Goal: Information Seeking & Learning: Check status

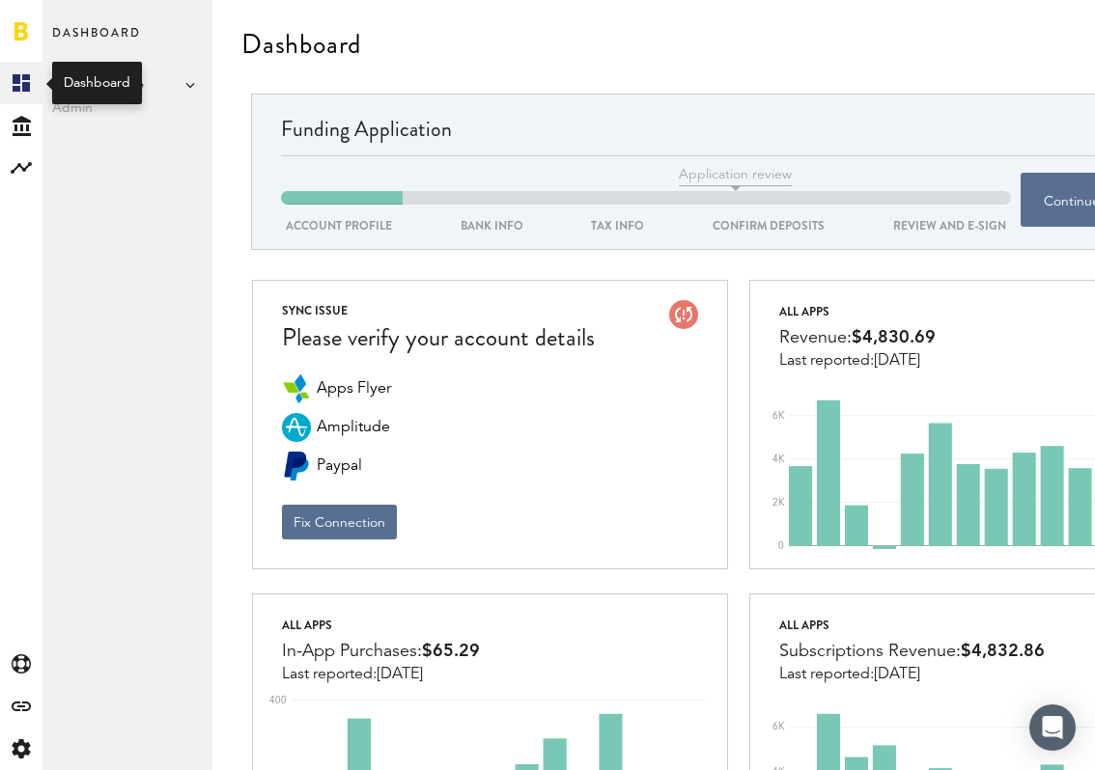
click at [23, 87] on icon at bounding box center [21, 82] width 17 height 17
click at [110, 87] on span "OrganicDance" at bounding box center [127, 84] width 151 height 23
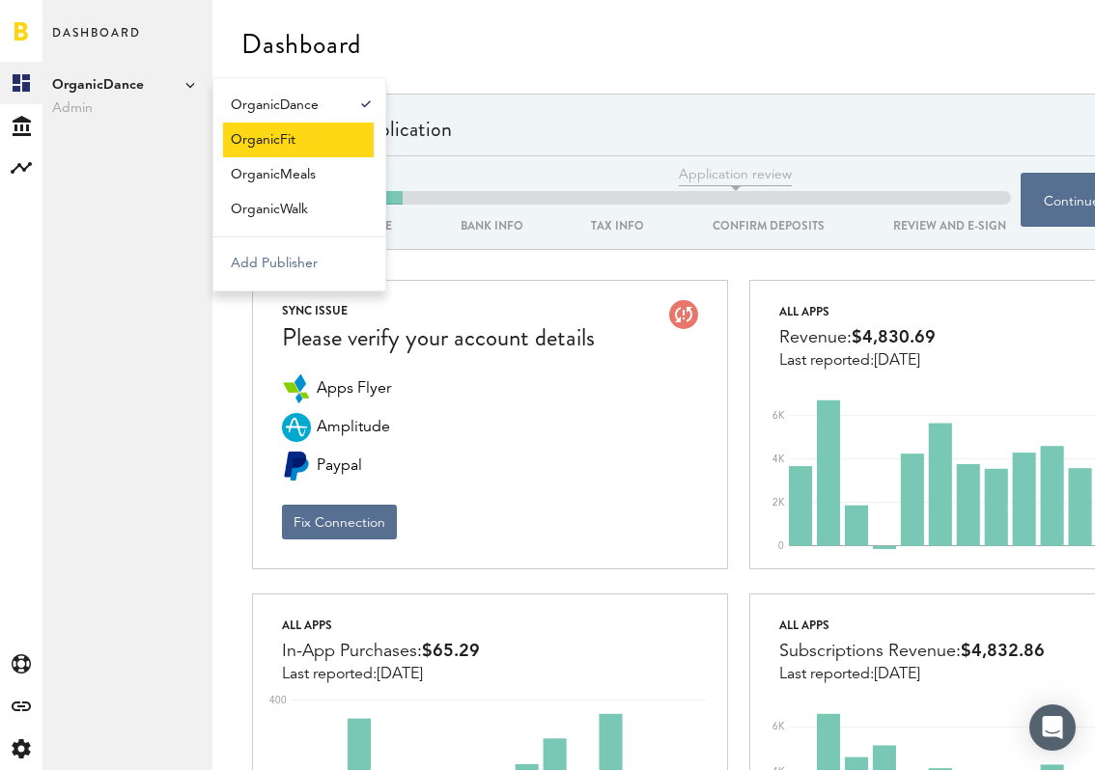
click at [246, 141] on link "OrganicFit" at bounding box center [298, 140] width 151 height 35
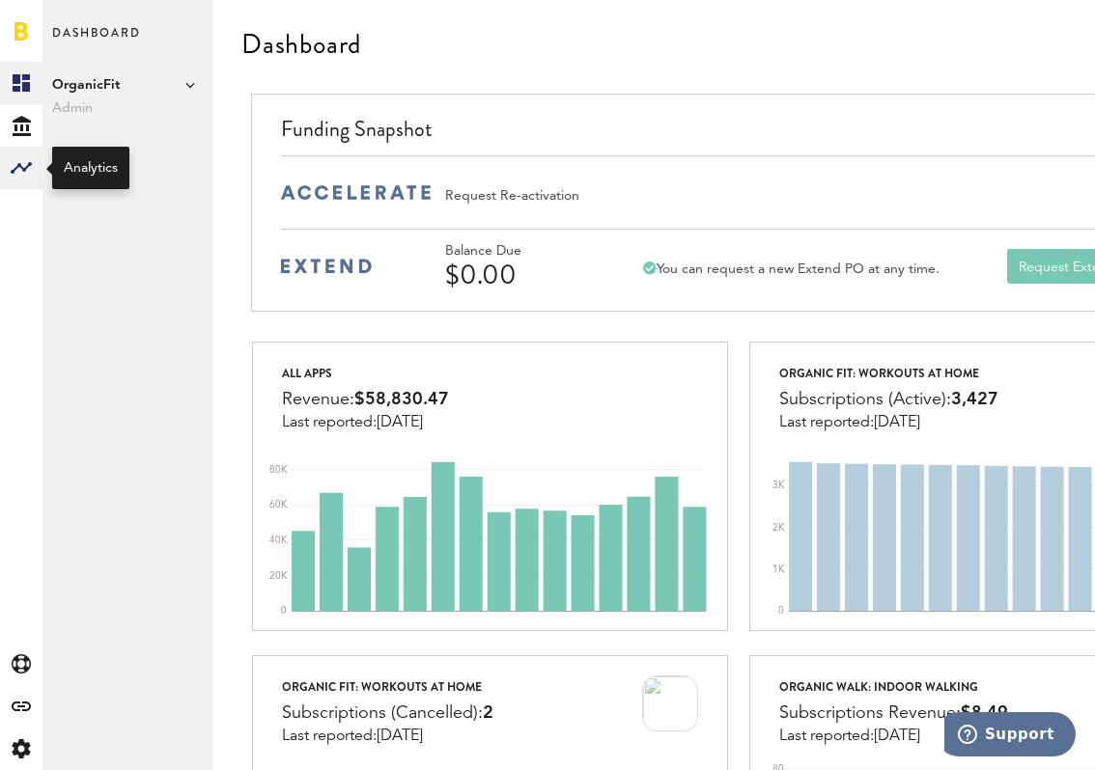
click at [24, 160] on rect at bounding box center [21, 167] width 23 height 23
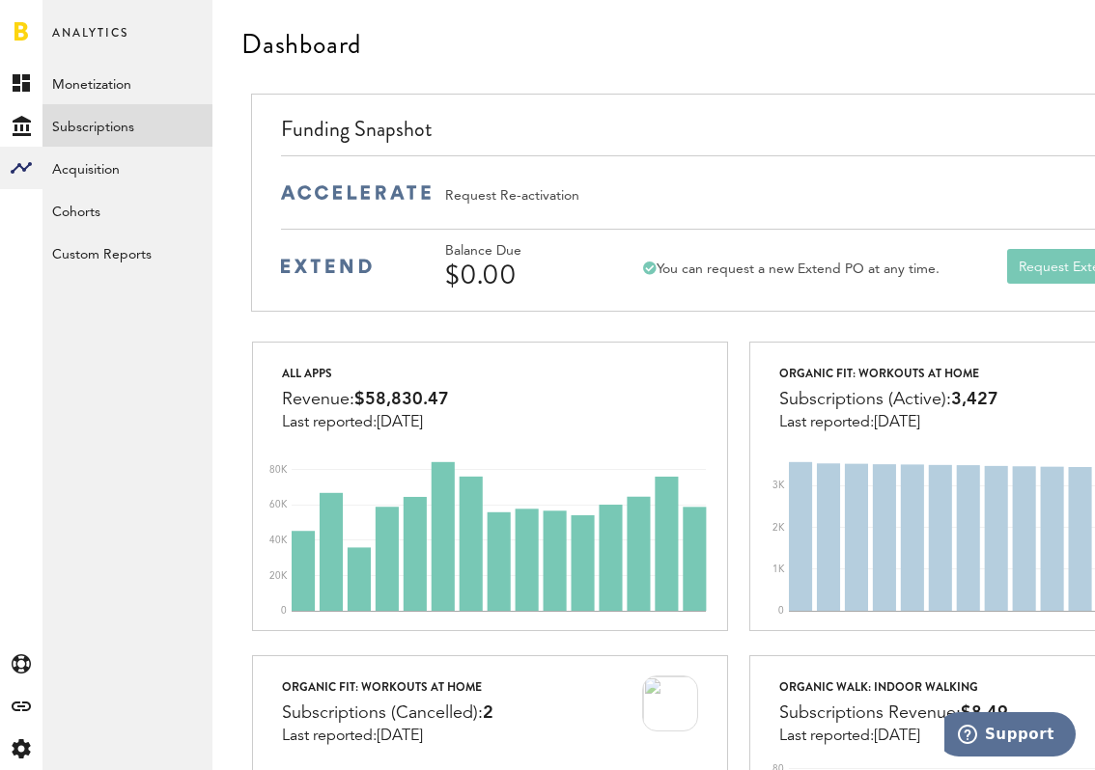
click at [99, 129] on link "Subscriptions" at bounding box center [127, 125] width 170 height 42
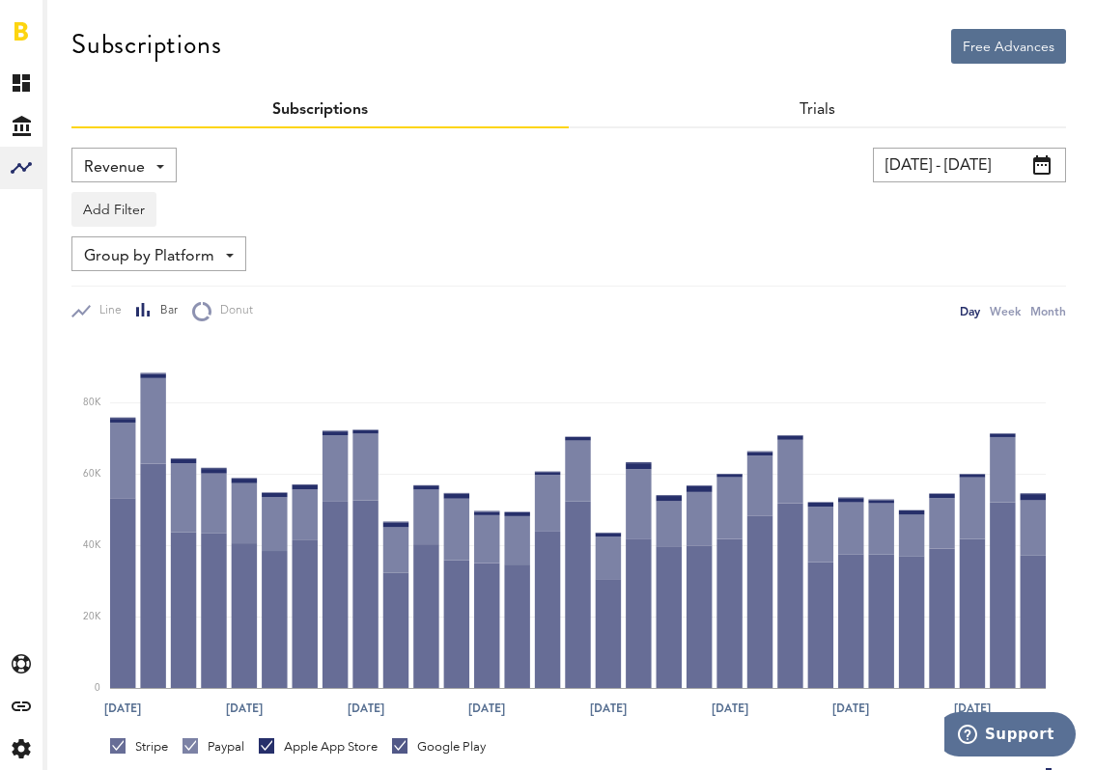
click at [990, 165] on input "09/13/25 - 10/13/25" at bounding box center [969, 165] width 193 height 35
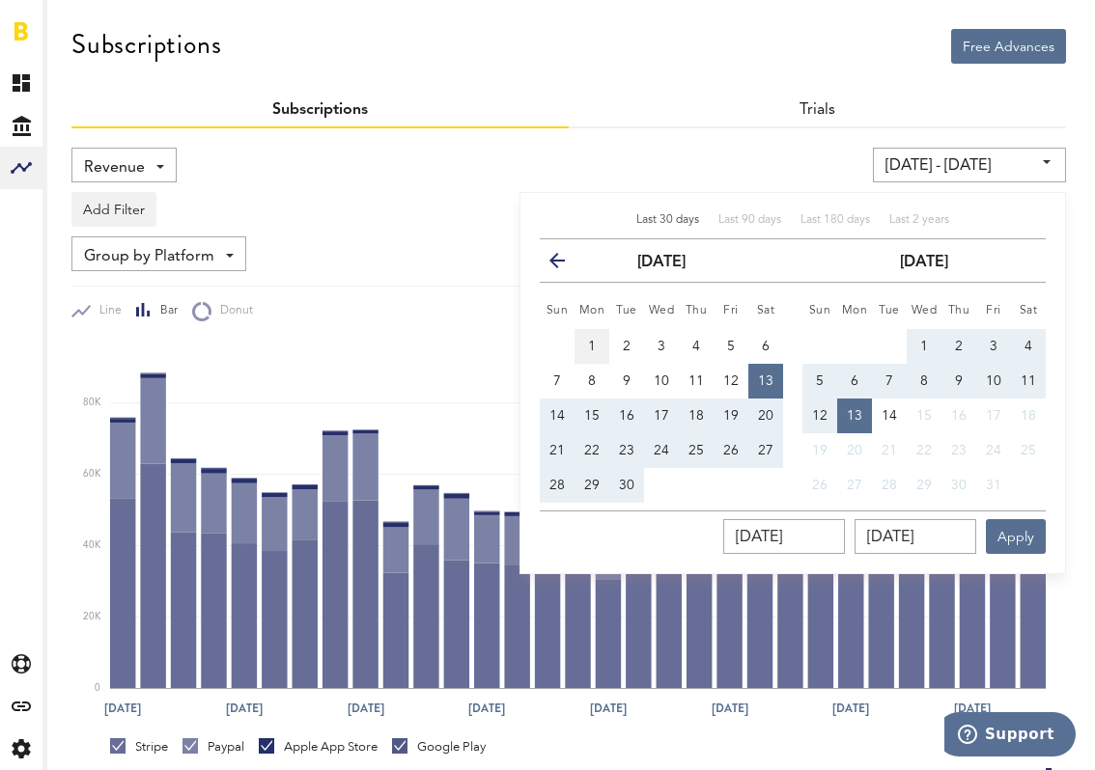
click at [585, 343] on button "1" at bounding box center [591, 346] width 35 height 35
type input "09/01/25 - 09/01/25"
type input "09/01/2025"
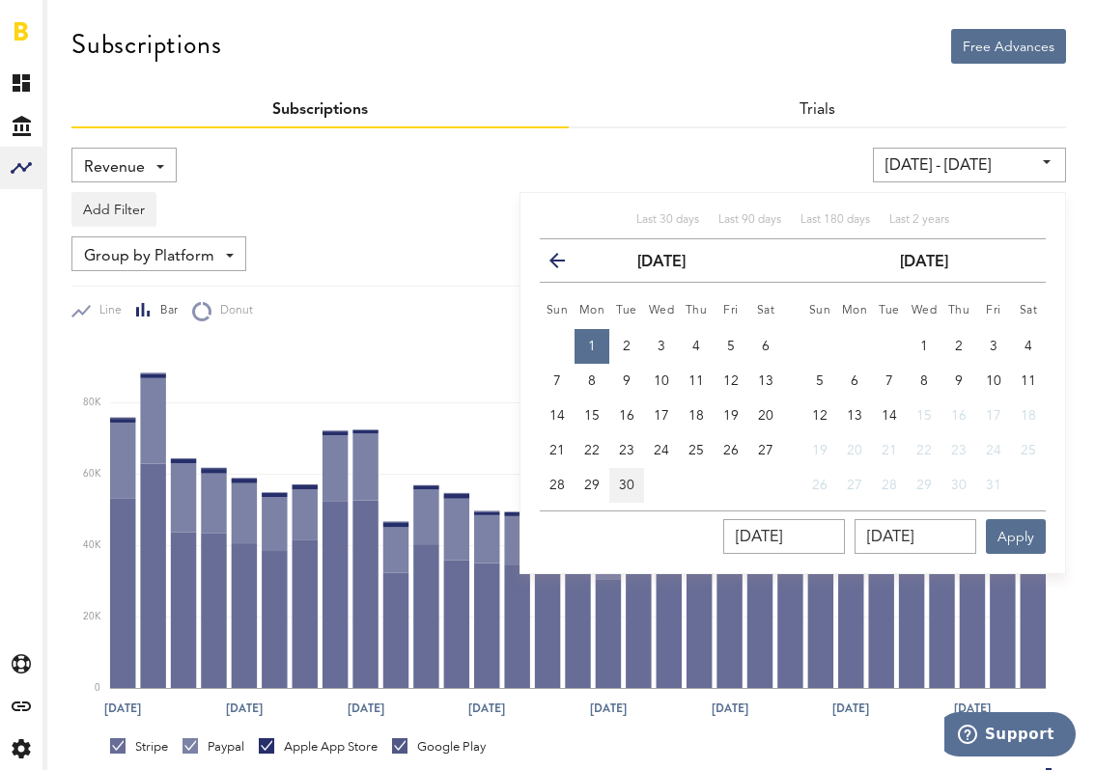
click at [634, 487] on button "30" at bounding box center [626, 485] width 35 height 35
type input "09/01/25 - 09/30/25"
type input "09/30/2025"
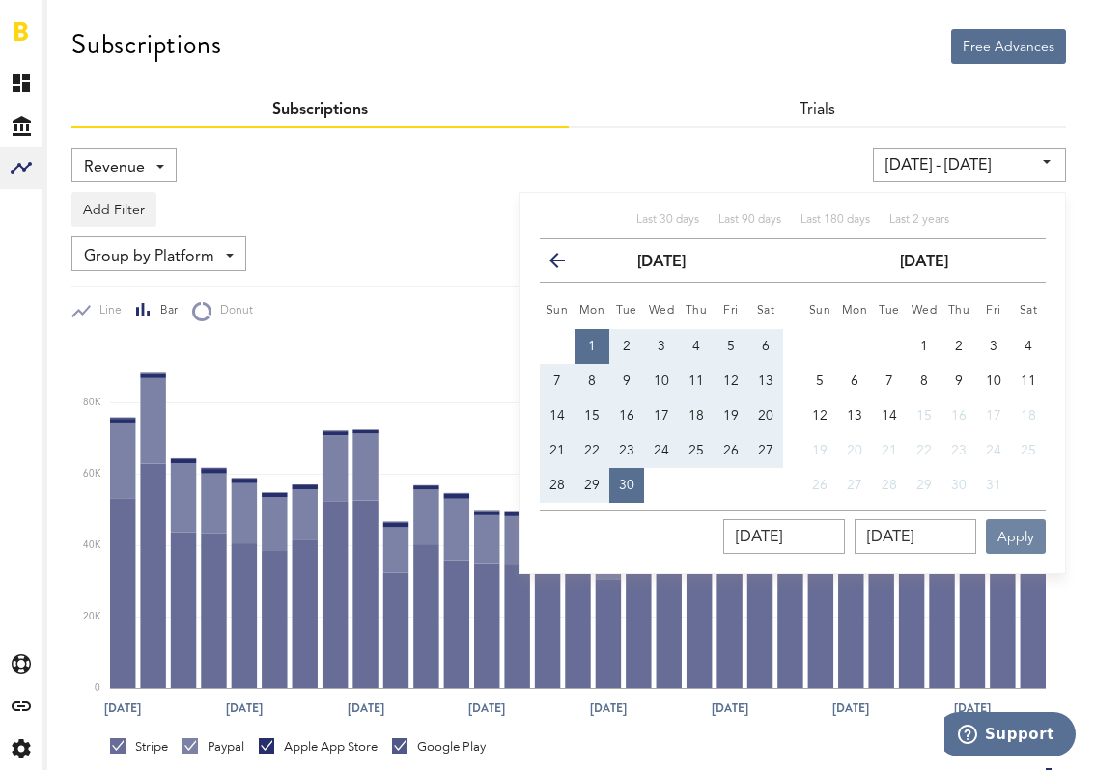
click at [1029, 544] on button "Apply" at bounding box center [1016, 536] width 60 height 35
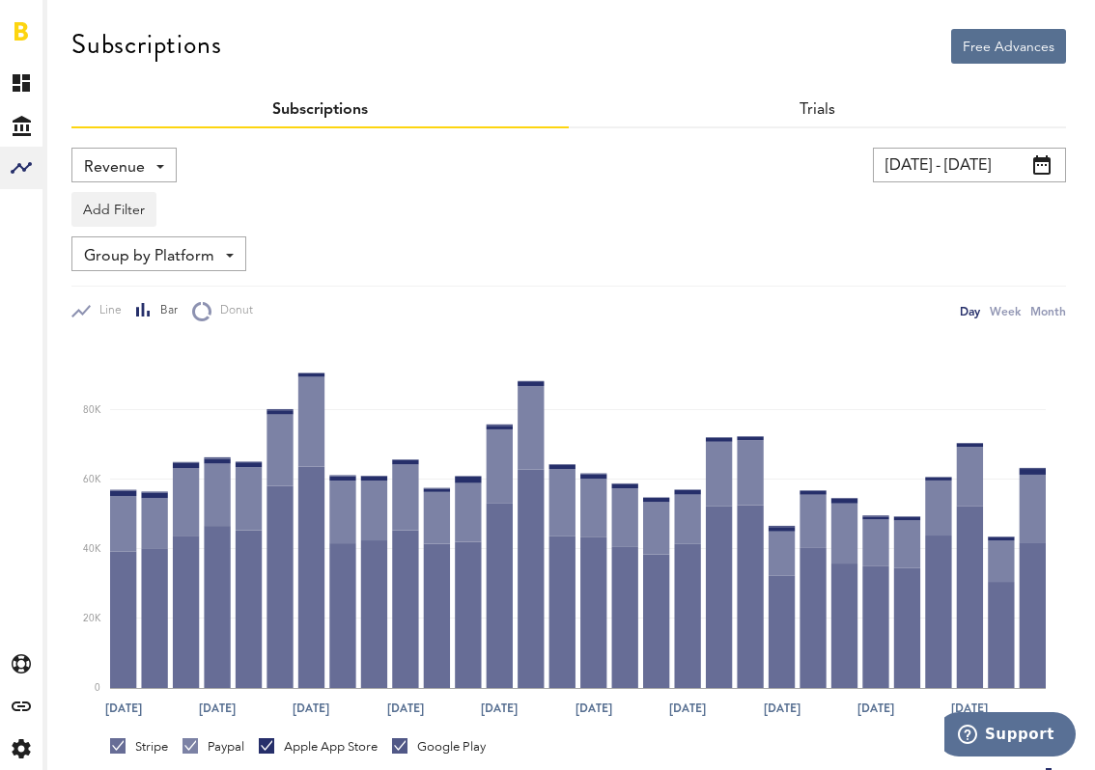
click at [97, 167] on span "Revenue" at bounding box center [114, 168] width 61 height 33
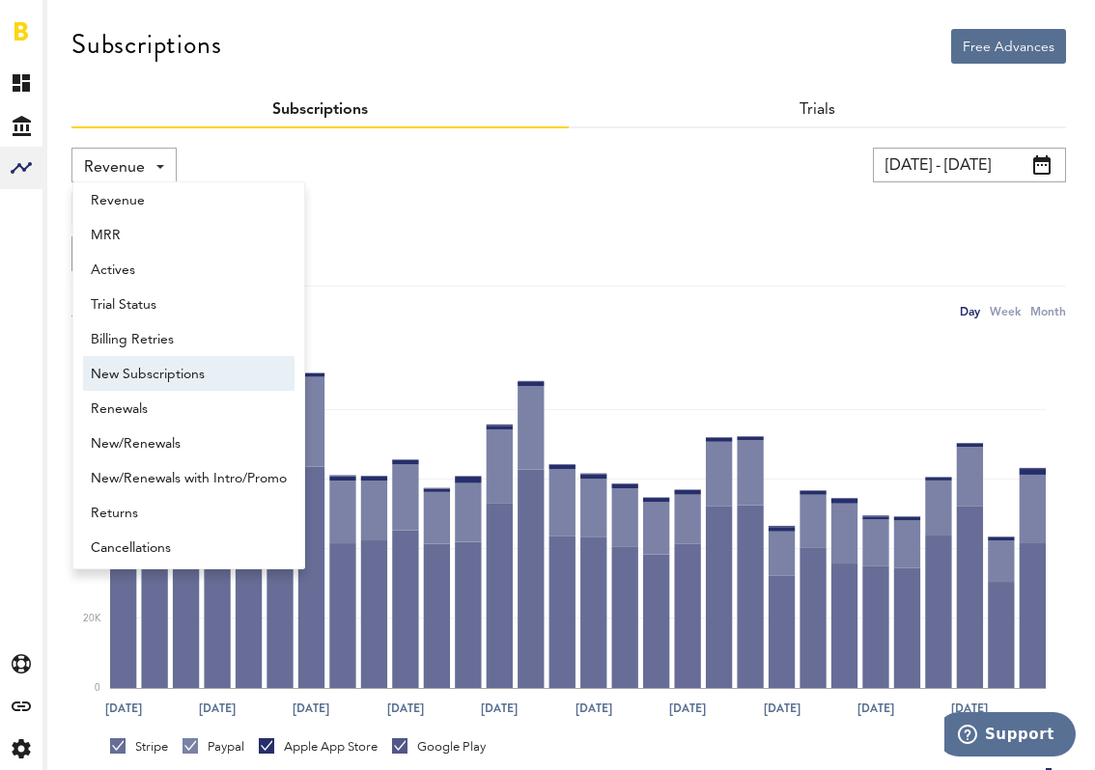
click at [147, 376] on span "New Subscriptions" at bounding box center [189, 374] width 196 height 33
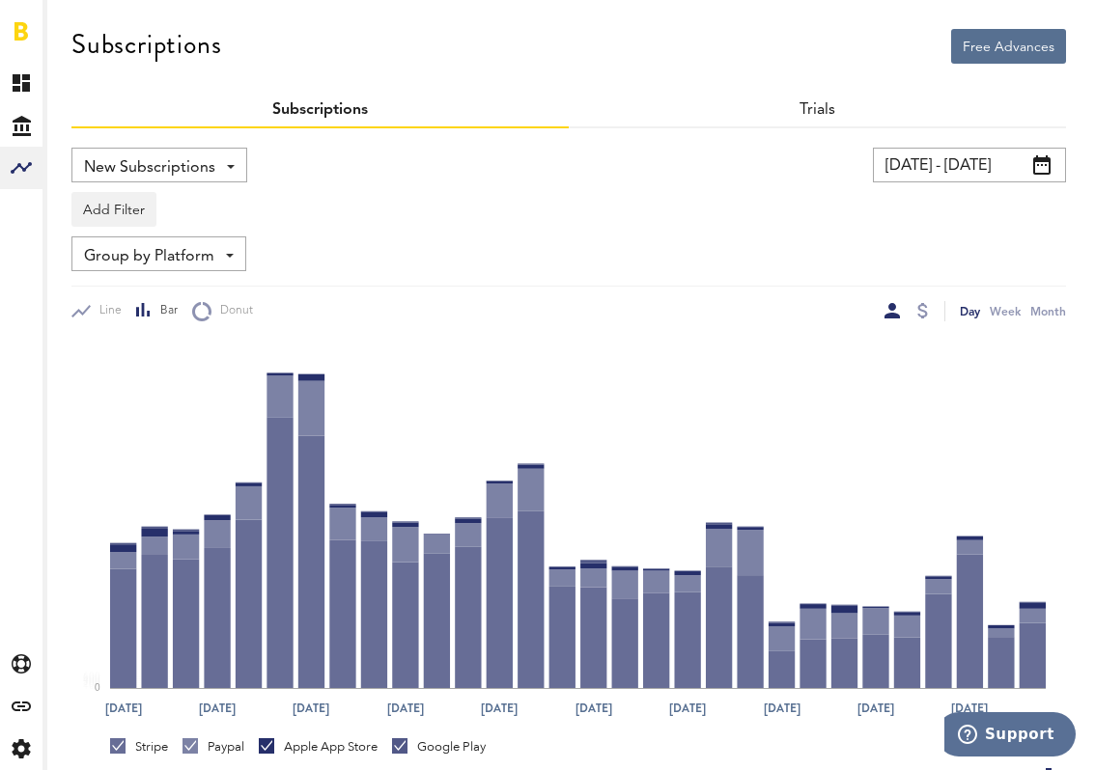
click at [215, 260] on div "Group by Platform Group by Platform Group by App Group by Subscription Group by…" at bounding box center [158, 253] width 175 height 35
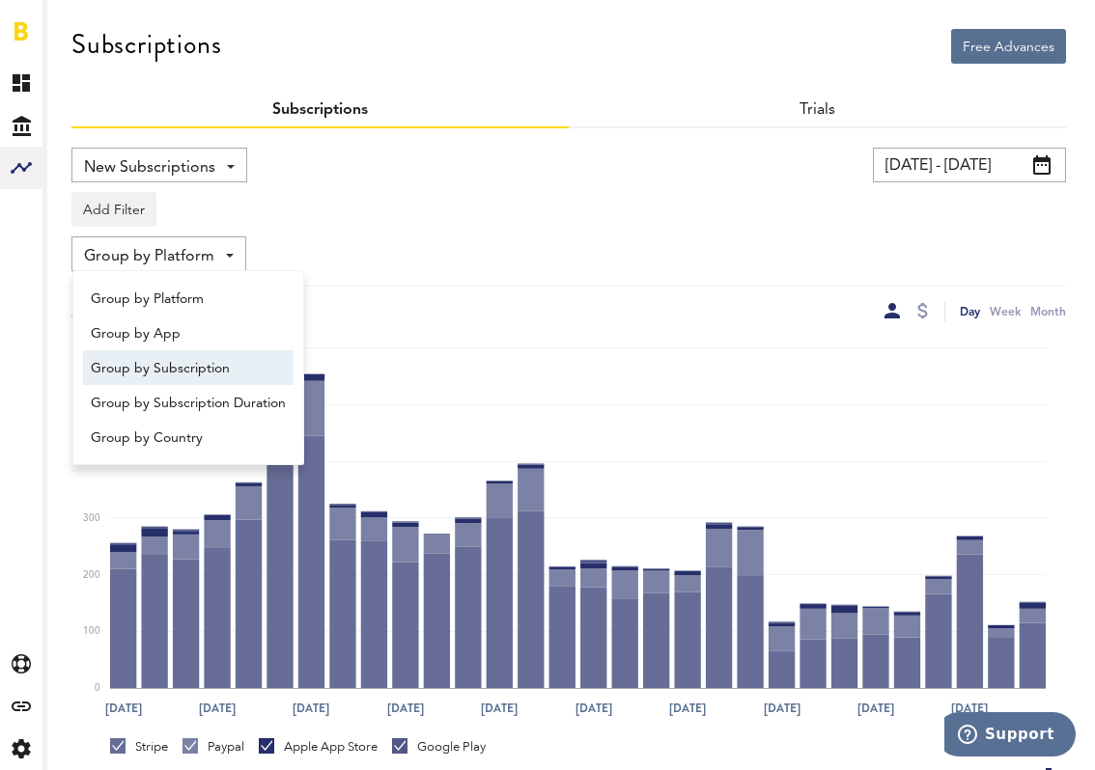
click at [193, 370] on span "Group by Subscription" at bounding box center [188, 368] width 195 height 33
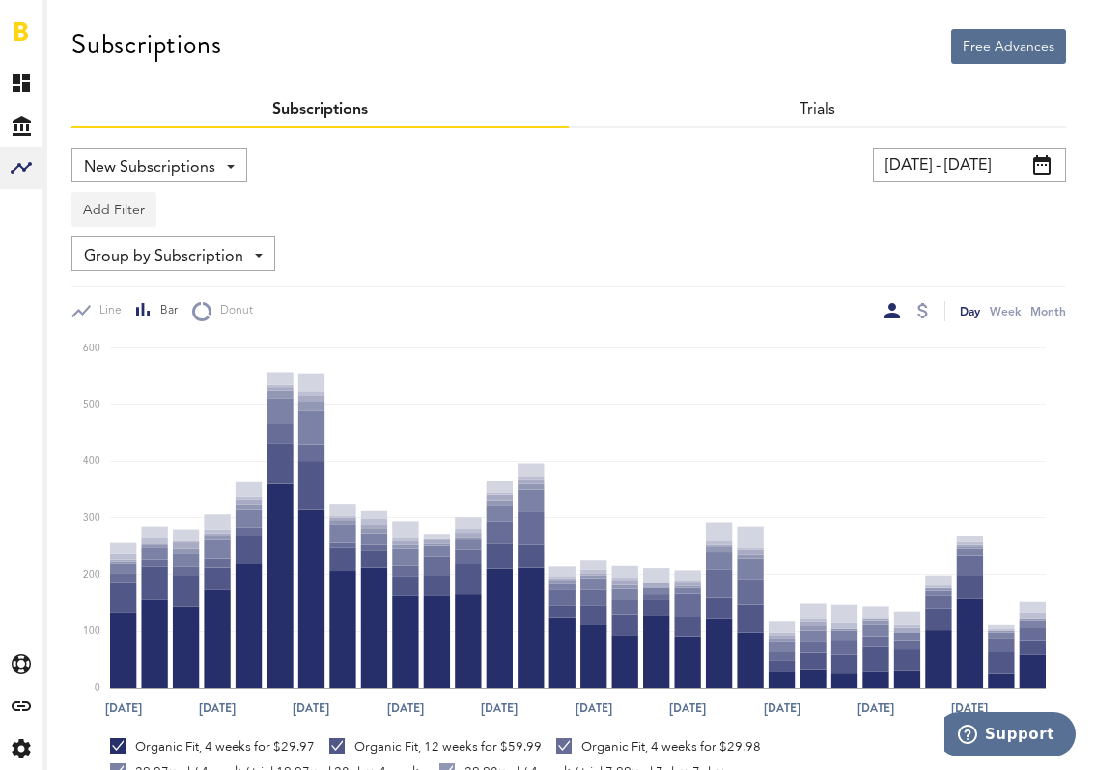
click at [120, 217] on button "Add Filter" at bounding box center [113, 209] width 85 height 35
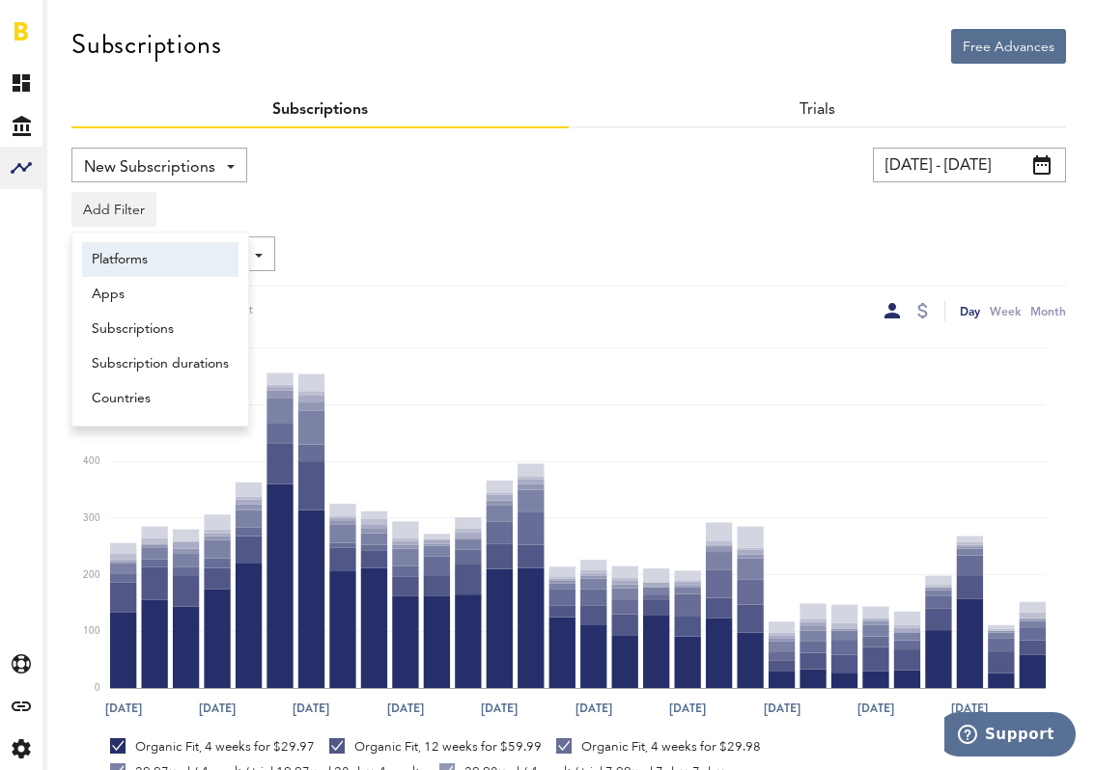
click at [124, 256] on li "Platforms" at bounding box center [160, 259] width 156 height 35
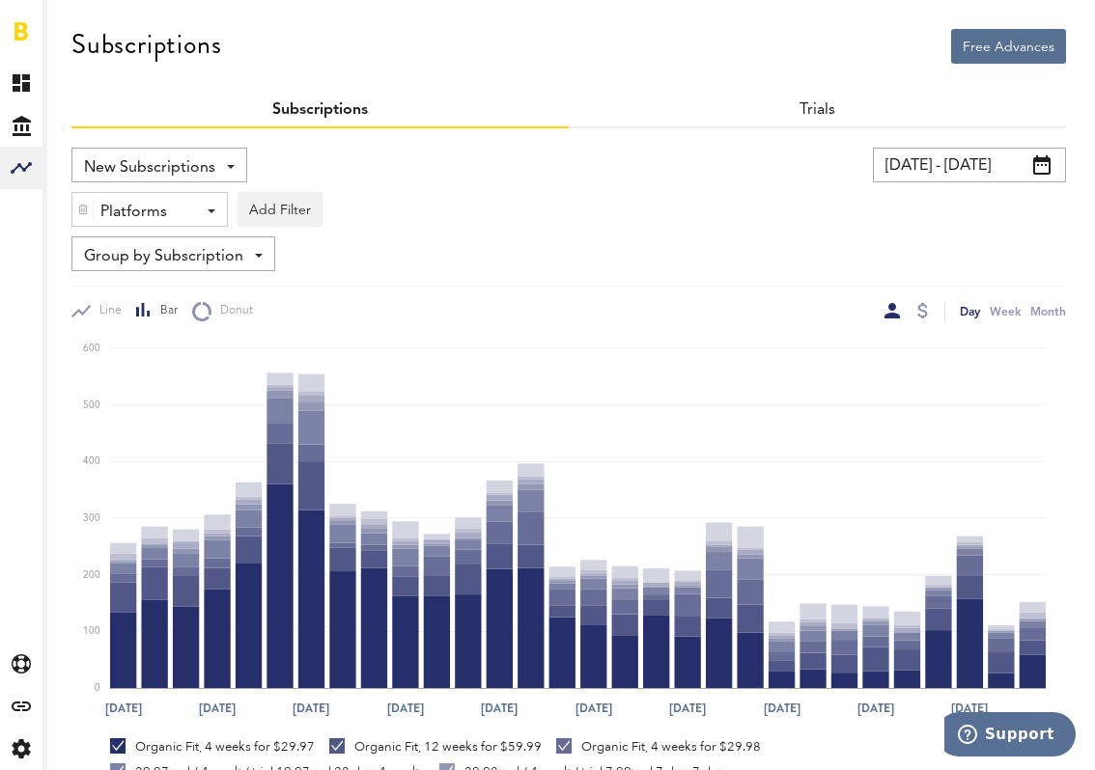
click at [190, 200] on div "Platforms - Apple App Store Google Play Paypal Stripe" at bounding box center [149, 210] width 154 height 35
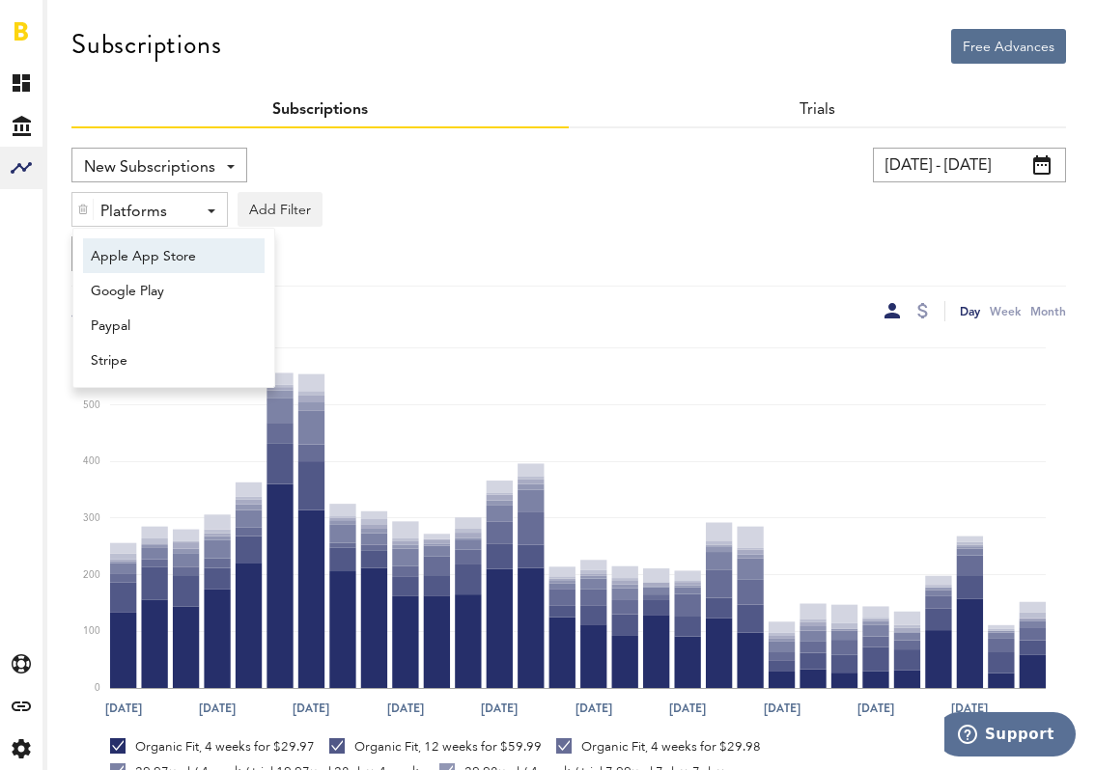
click at [173, 251] on span "Apple App Store" at bounding box center [165, 256] width 148 height 33
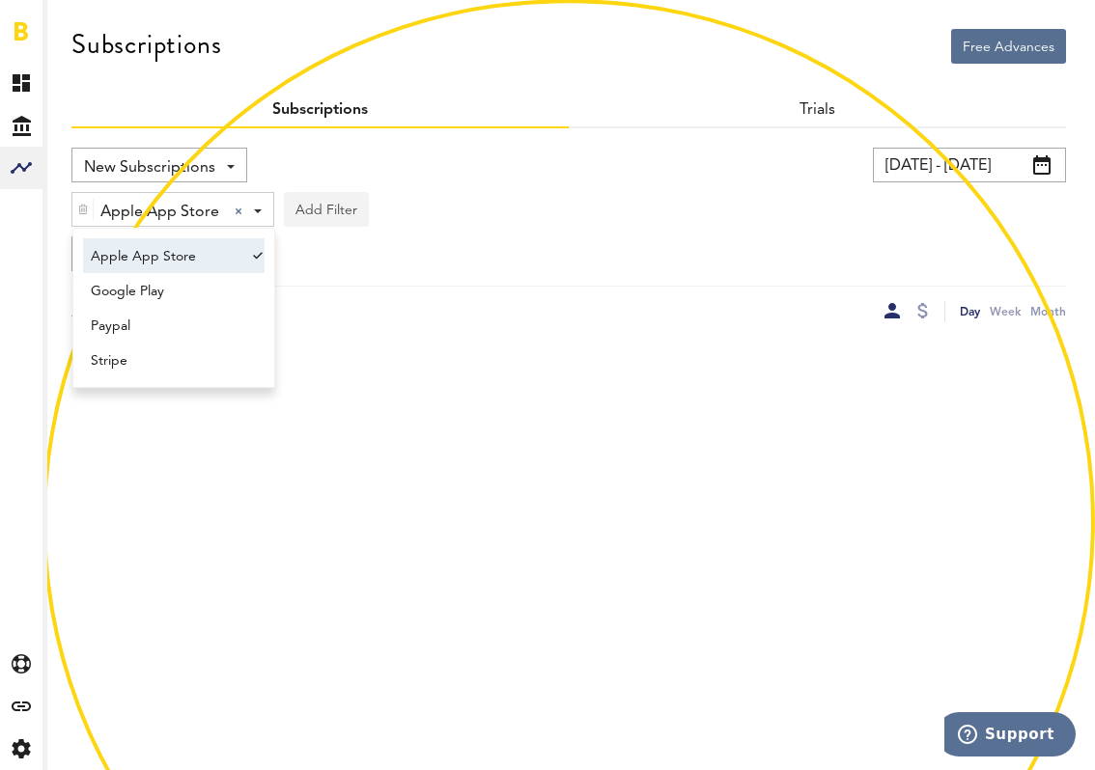
click at [309, 209] on button "Add Filter" at bounding box center [326, 209] width 85 height 35
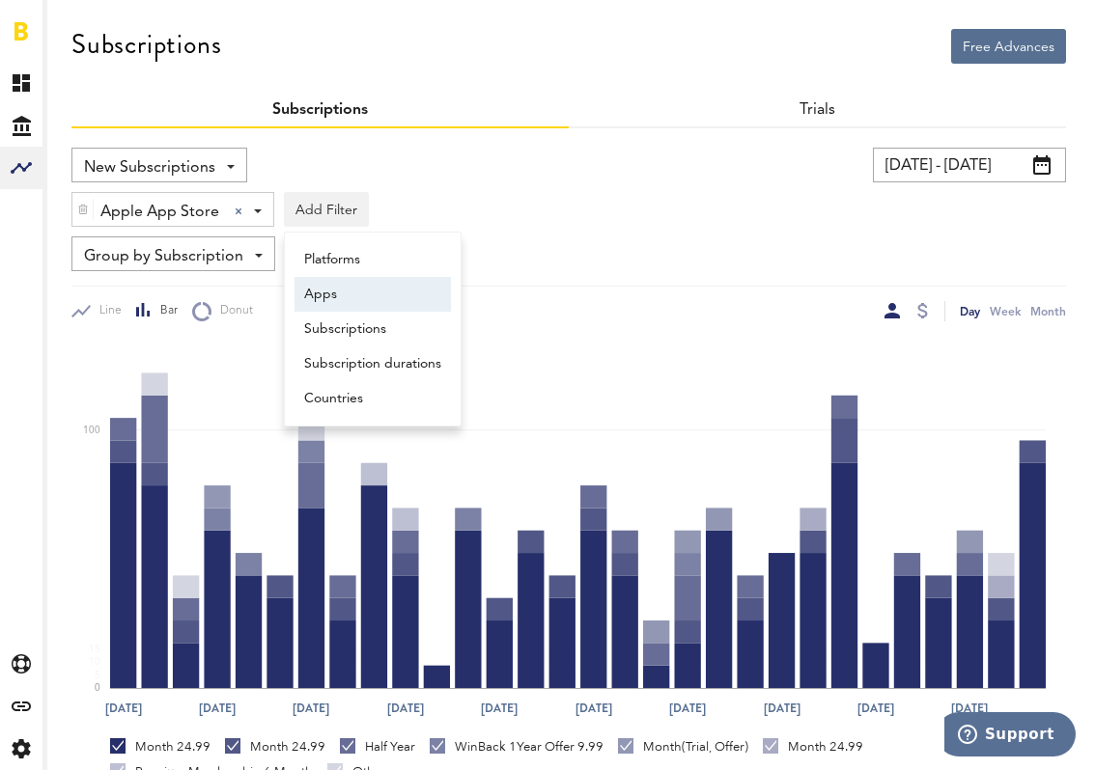
click at [341, 299] on li "Apps" at bounding box center [372, 294] width 156 height 35
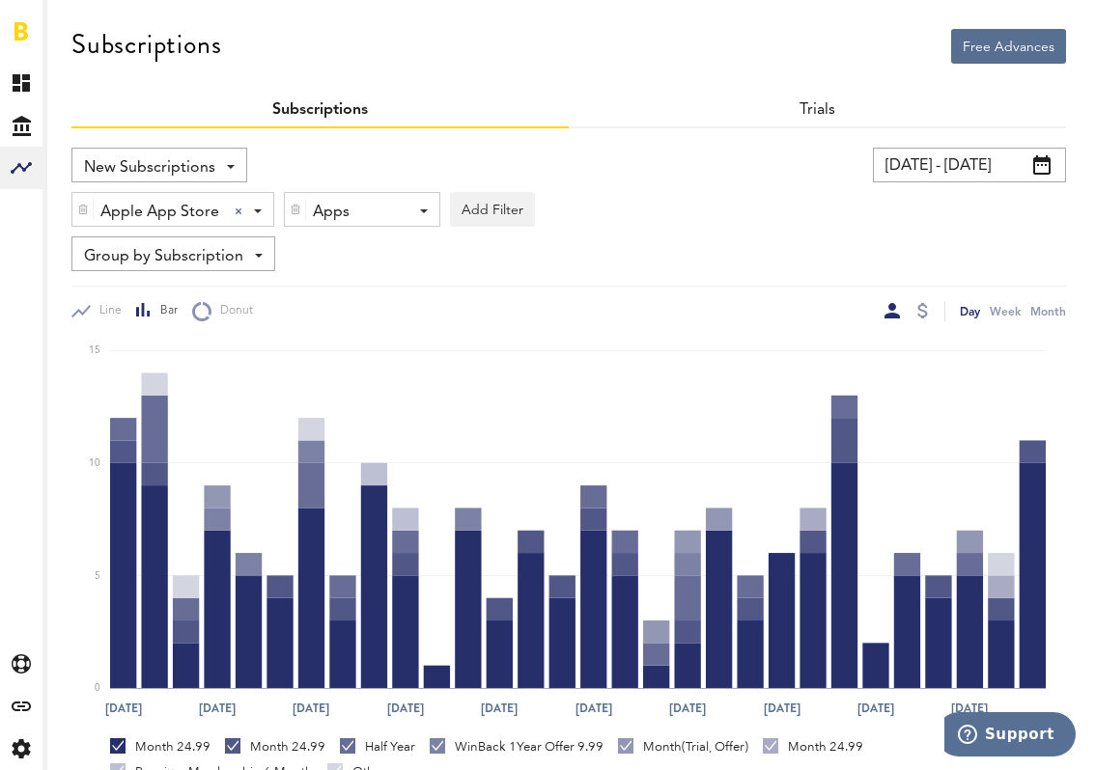
click at [418, 195] on div "Apps - All Active Inactive Organic Dance: Weight Loss App Organic Fit: Workouts…" at bounding box center [362, 210] width 154 height 35
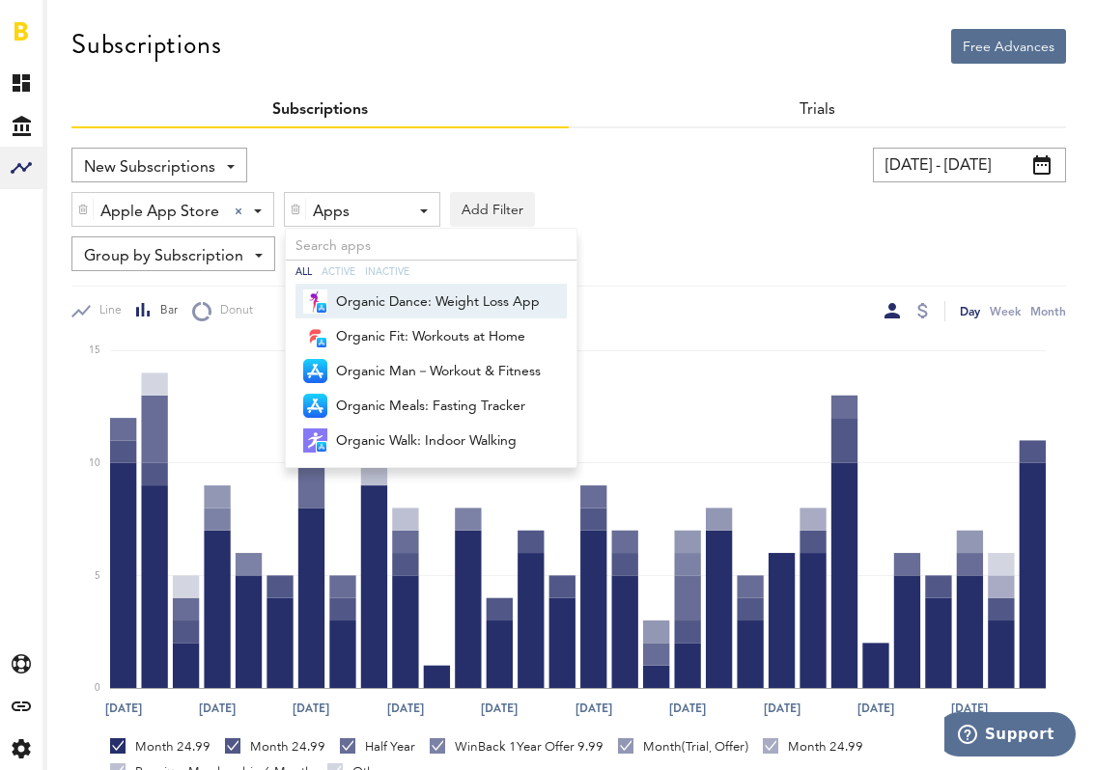
click at [379, 305] on span "Organic Dance: Weight Loss App" at bounding box center [438, 302] width 205 height 33
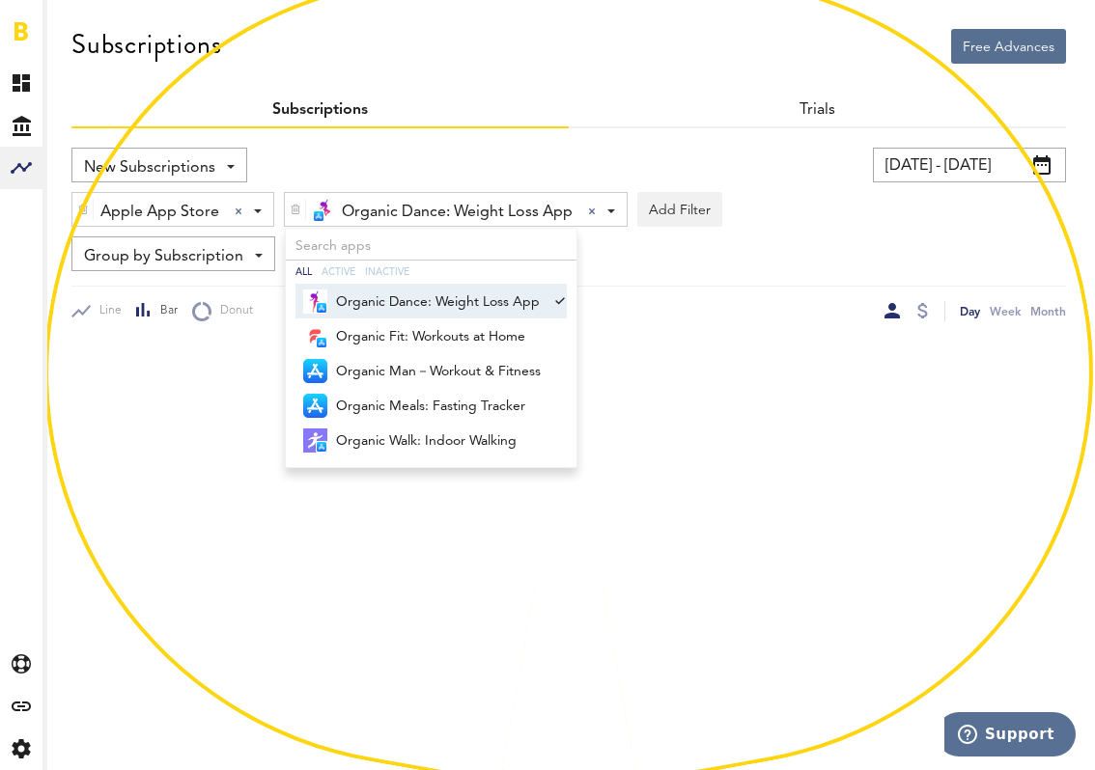
click at [625, 155] on div "09/01/25 - 09/30/25 Last 30 days Last 90 days Last 180 days Last 2 years previo…" at bounding box center [813, 165] width 506 height 35
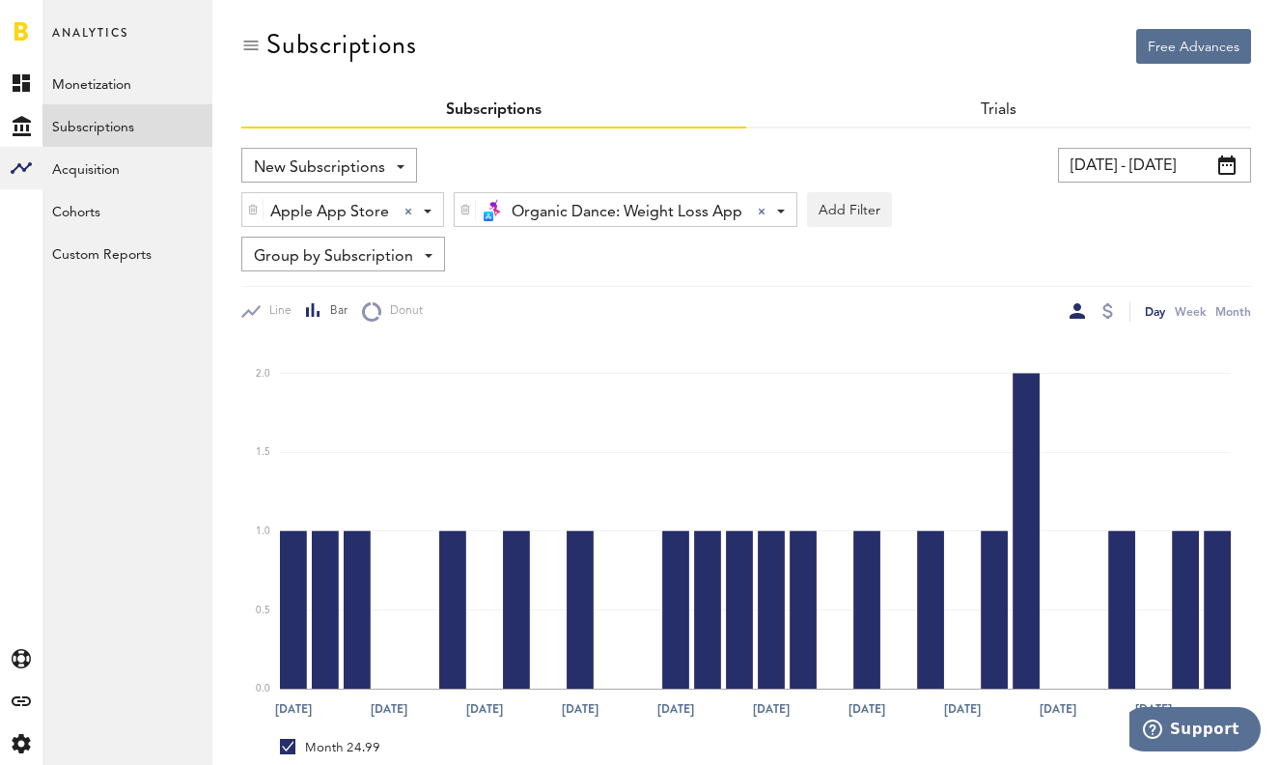
click at [783, 209] on span at bounding box center [781, 211] width 8 height 4
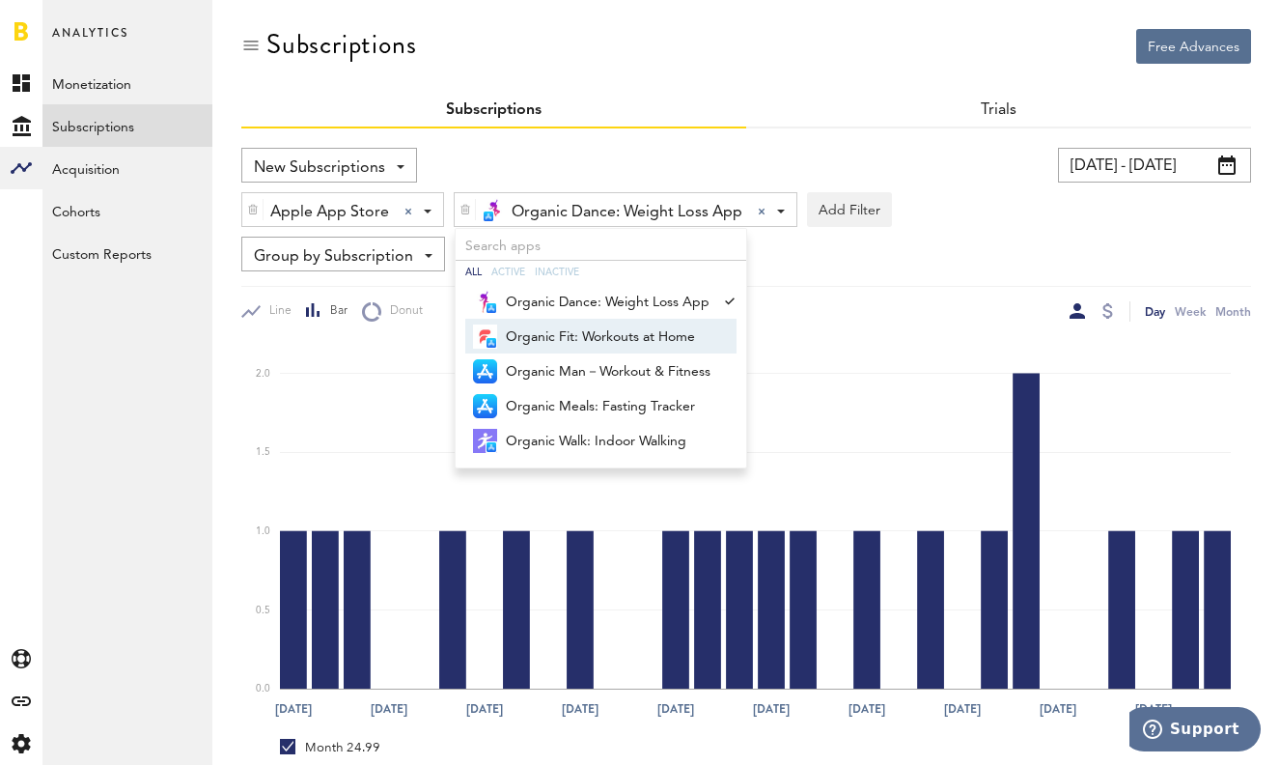
click at [631, 330] on span "Organic Fit: Workouts at Home" at bounding box center [608, 336] width 205 height 33
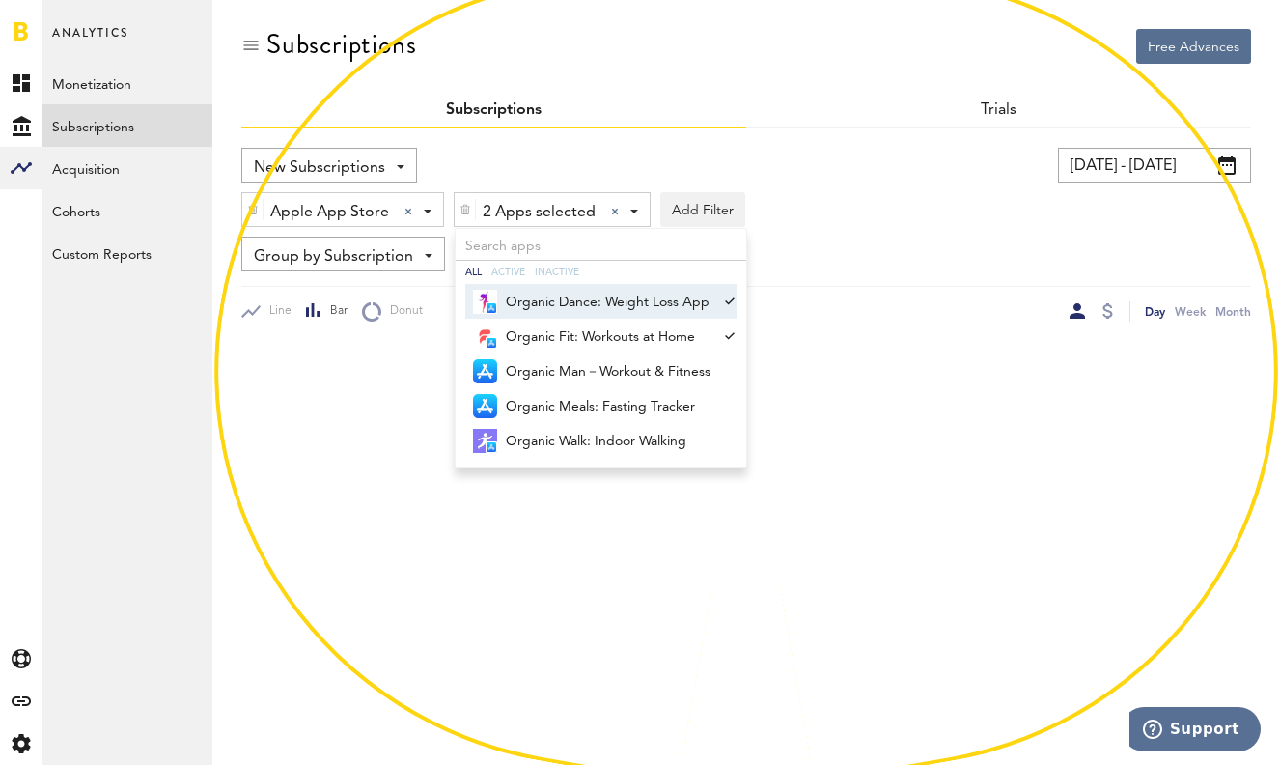
click at [670, 301] on span "Organic Dance: Weight Loss App" at bounding box center [608, 302] width 205 height 33
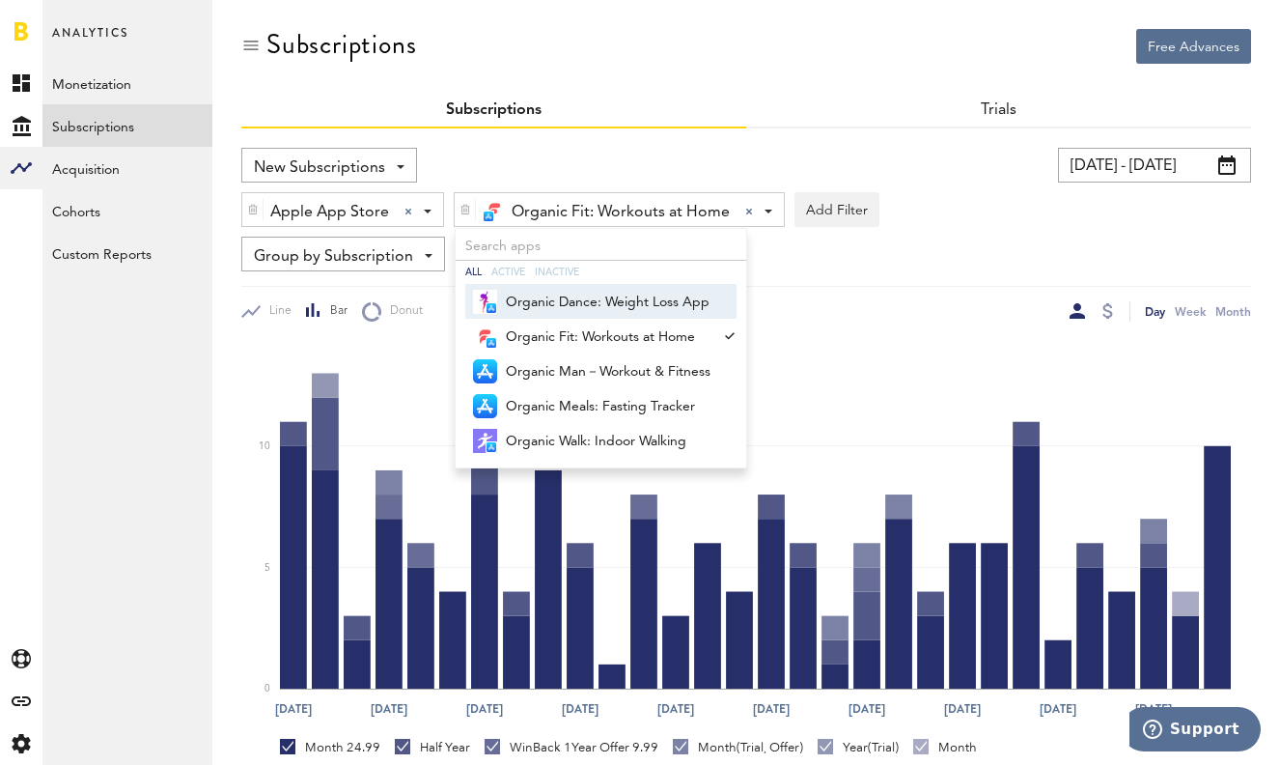
click at [887, 261] on div "Group by Subscription Group by Platform Group by App Group by Subscription Grou…" at bounding box center [746, 253] width 1010 height 35
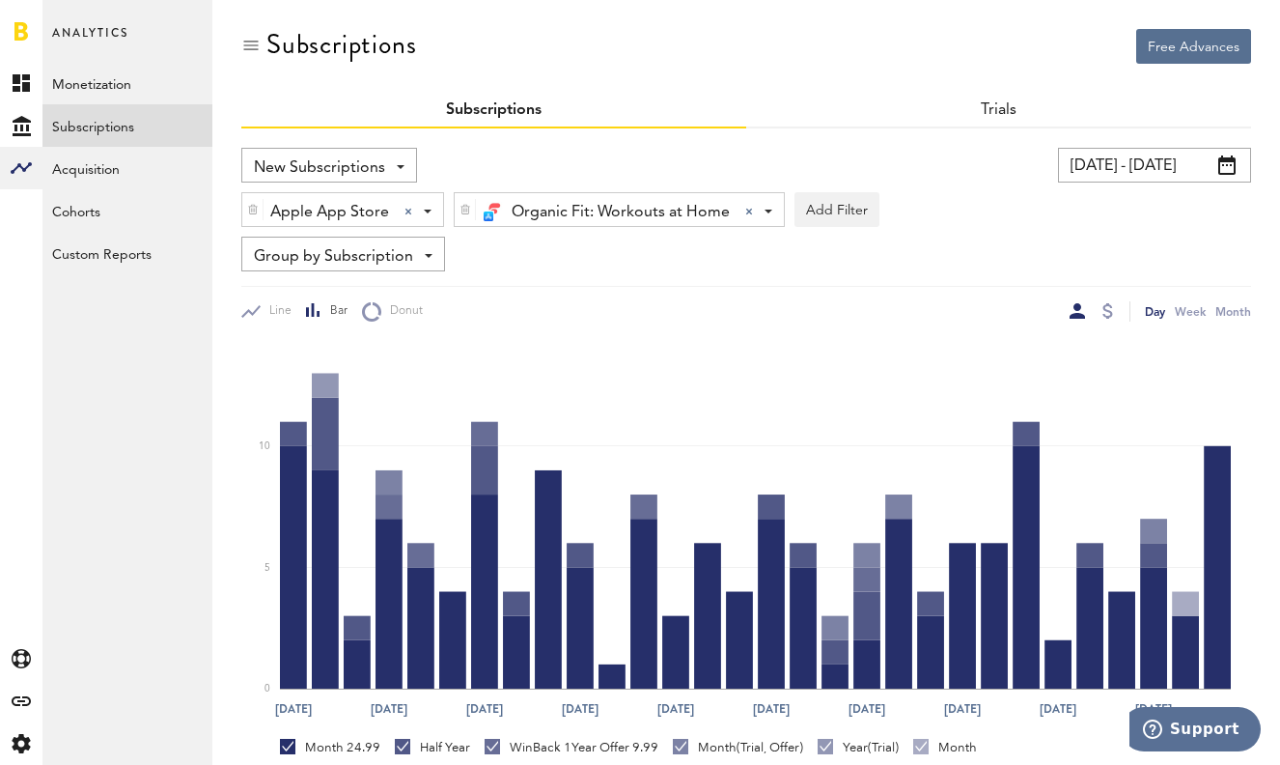
click at [770, 208] on div "Organic Fit: Workouts at Home Organic Fit: Workouts at Home All Active Inactive…" at bounding box center [619, 210] width 329 height 35
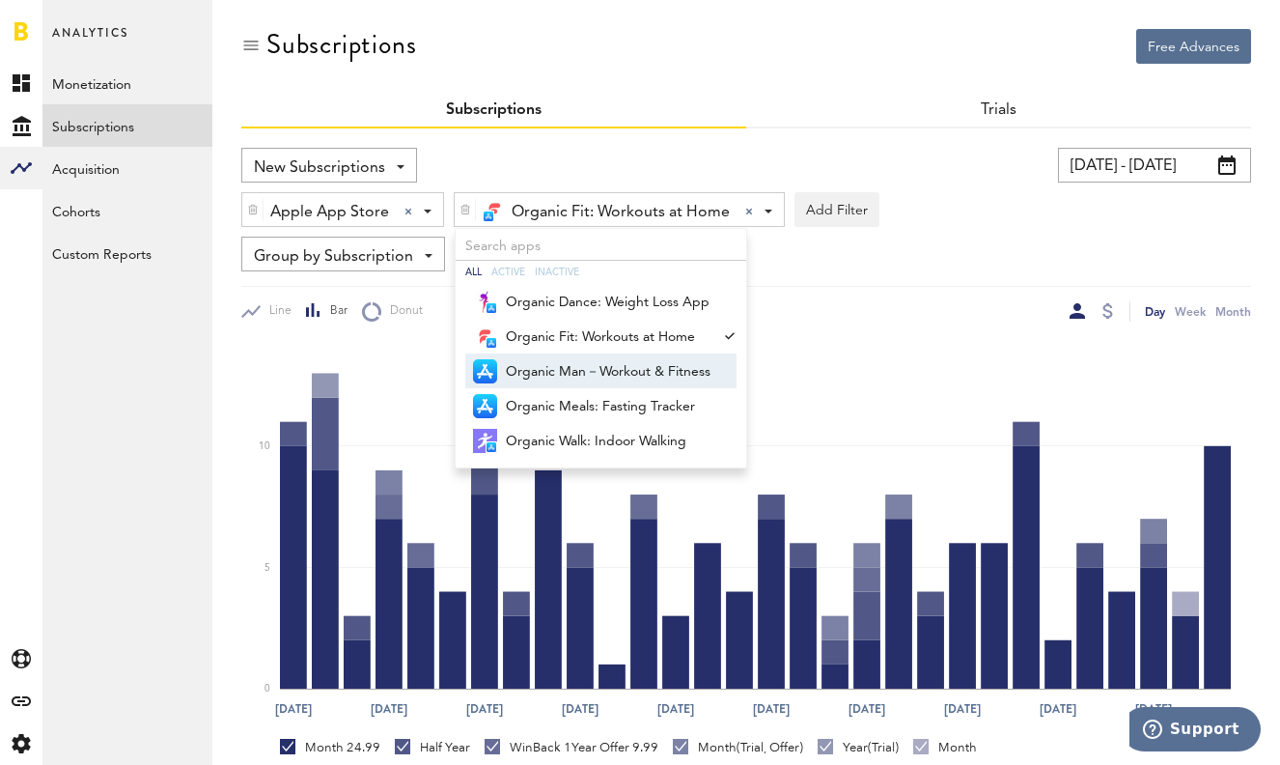
click at [630, 367] on span "Organic Man－Workout & Fitness" at bounding box center [608, 371] width 205 height 33
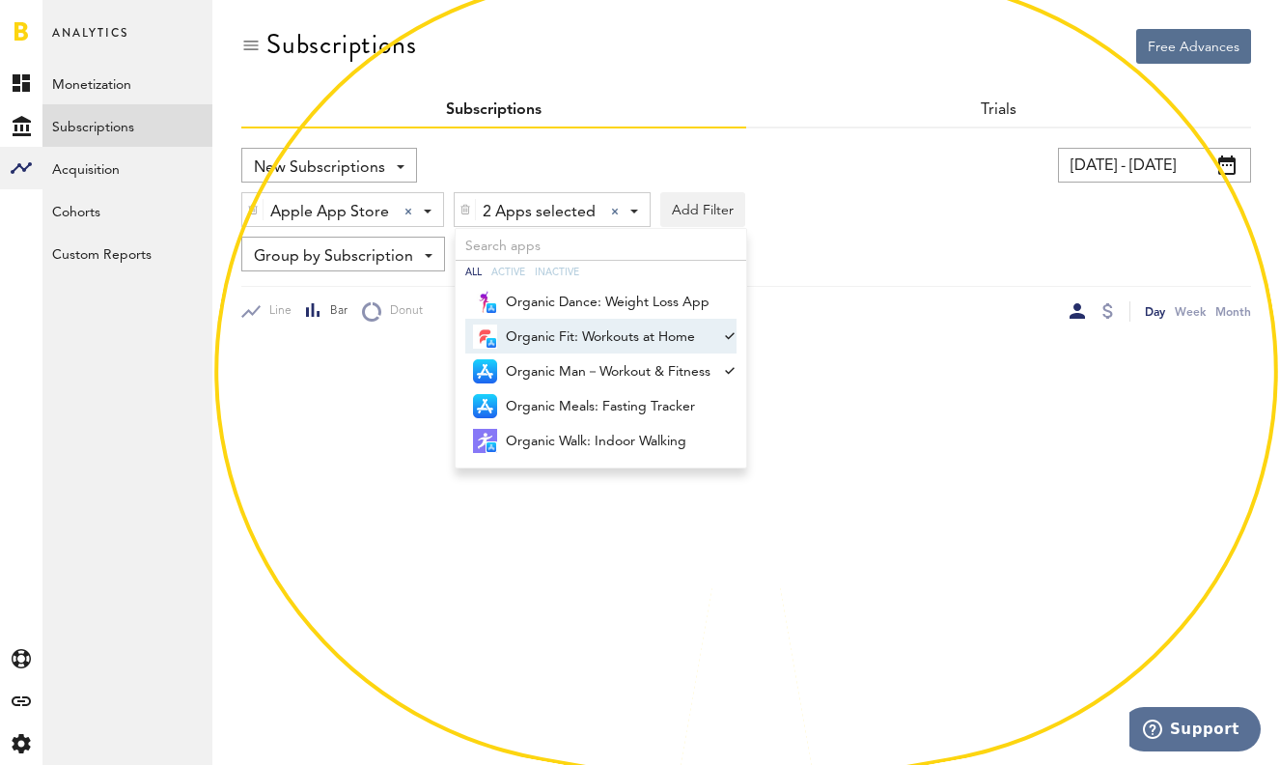
click at [661, 326] on span "Organic Fit: Workouts at Home" at bounding box center [608, 336] width 205 height 33
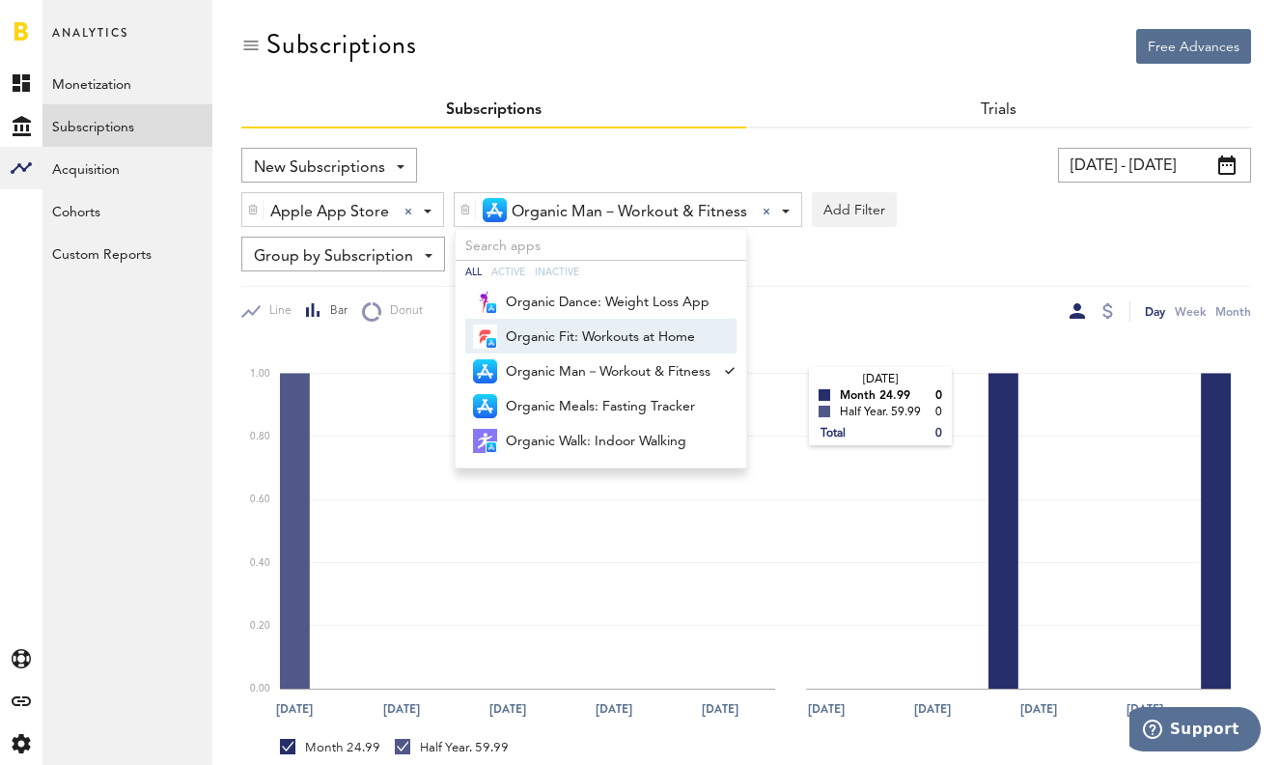
scroll to position [254, 0]
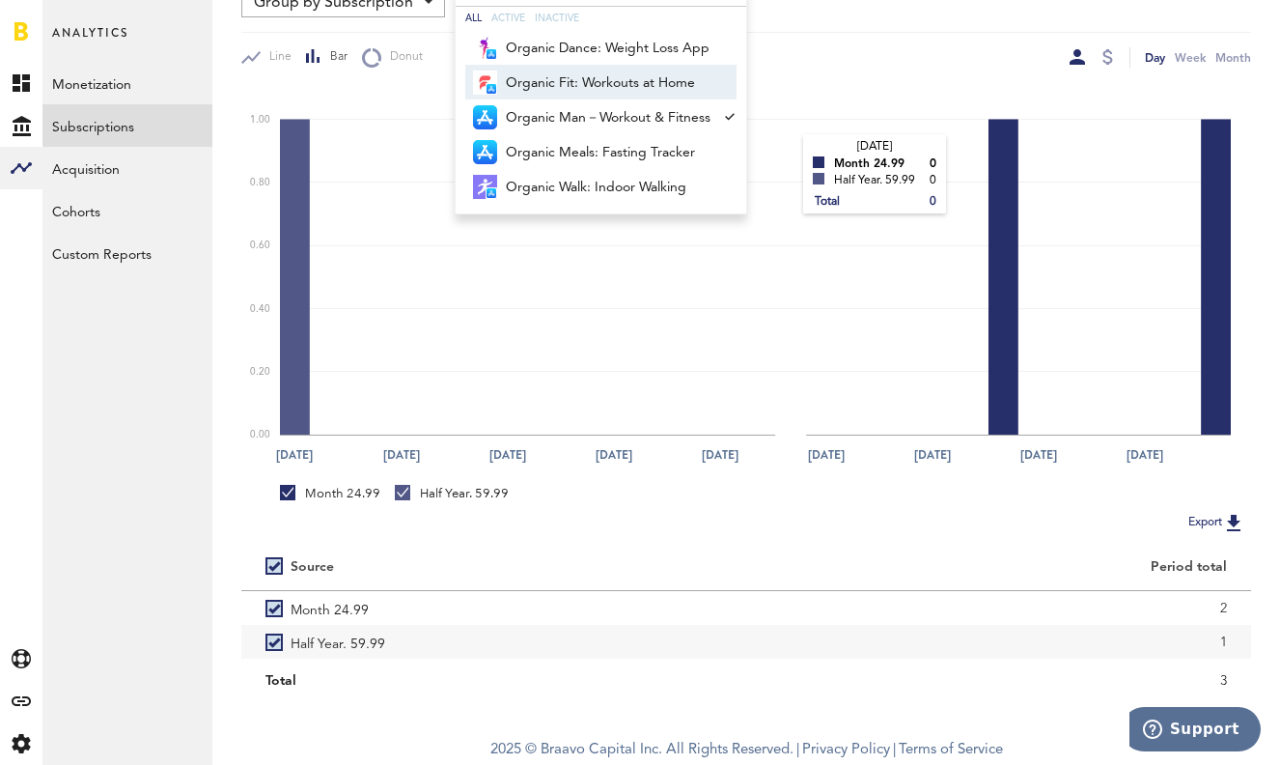
click at [785, 156] on rect at bounding box center [755, 261] width 951 height 348
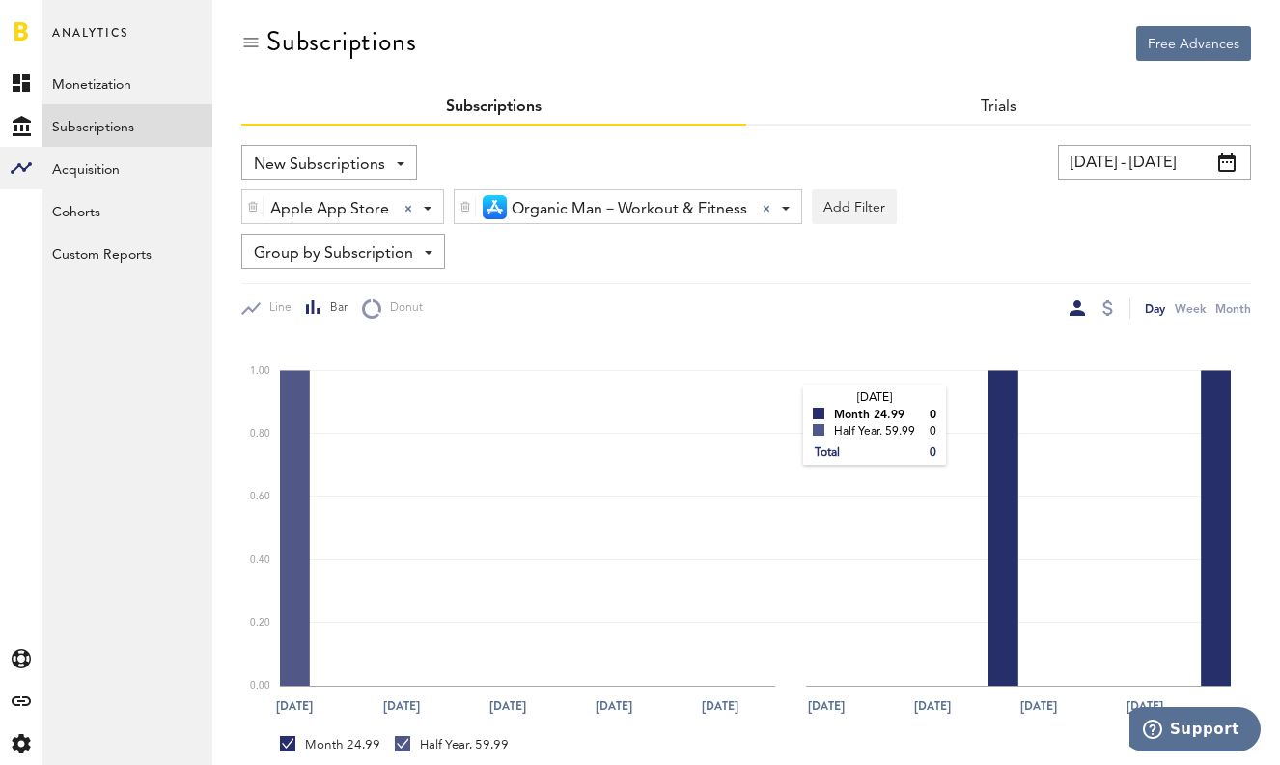
scroll to position [0, 0]
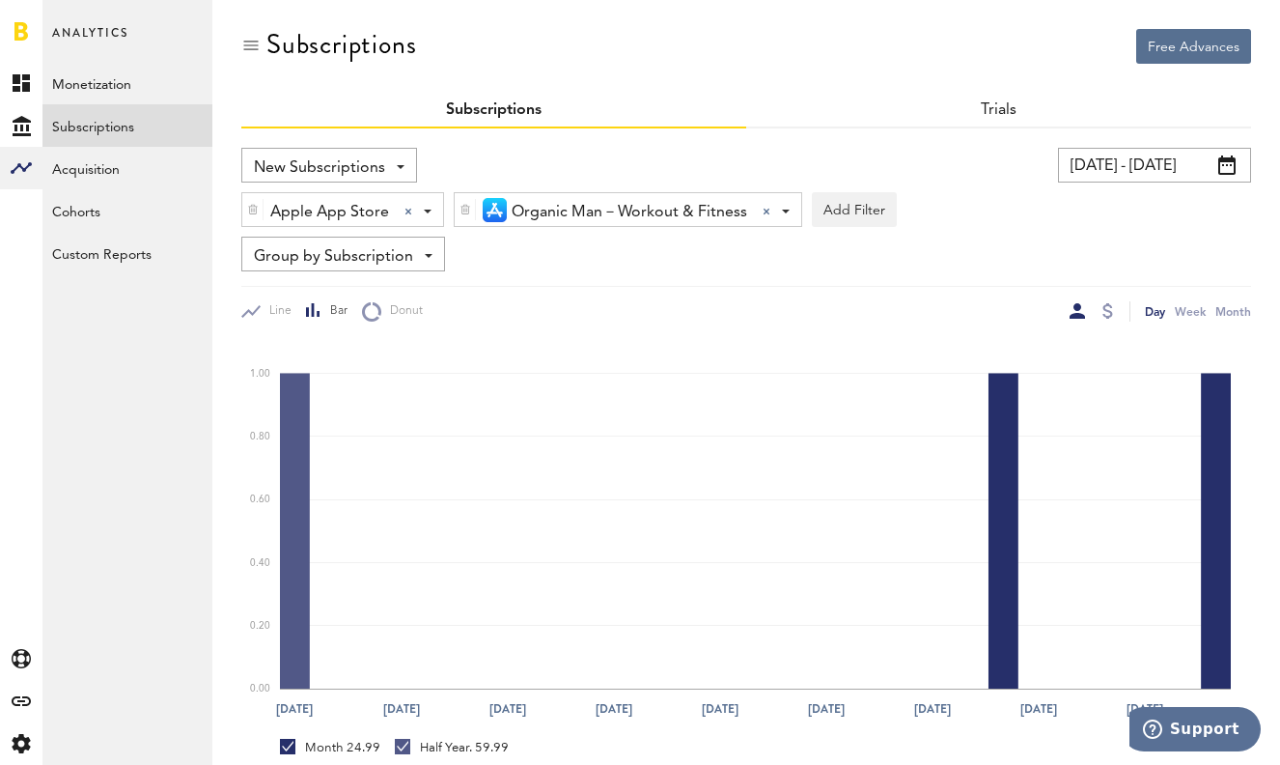
click at [780, 208] on div "Organic Man－Workout & Fitness Organic Man－Workout & Fitness All Active Inactive…" at bounding box center [628, 210] width 347 height 35
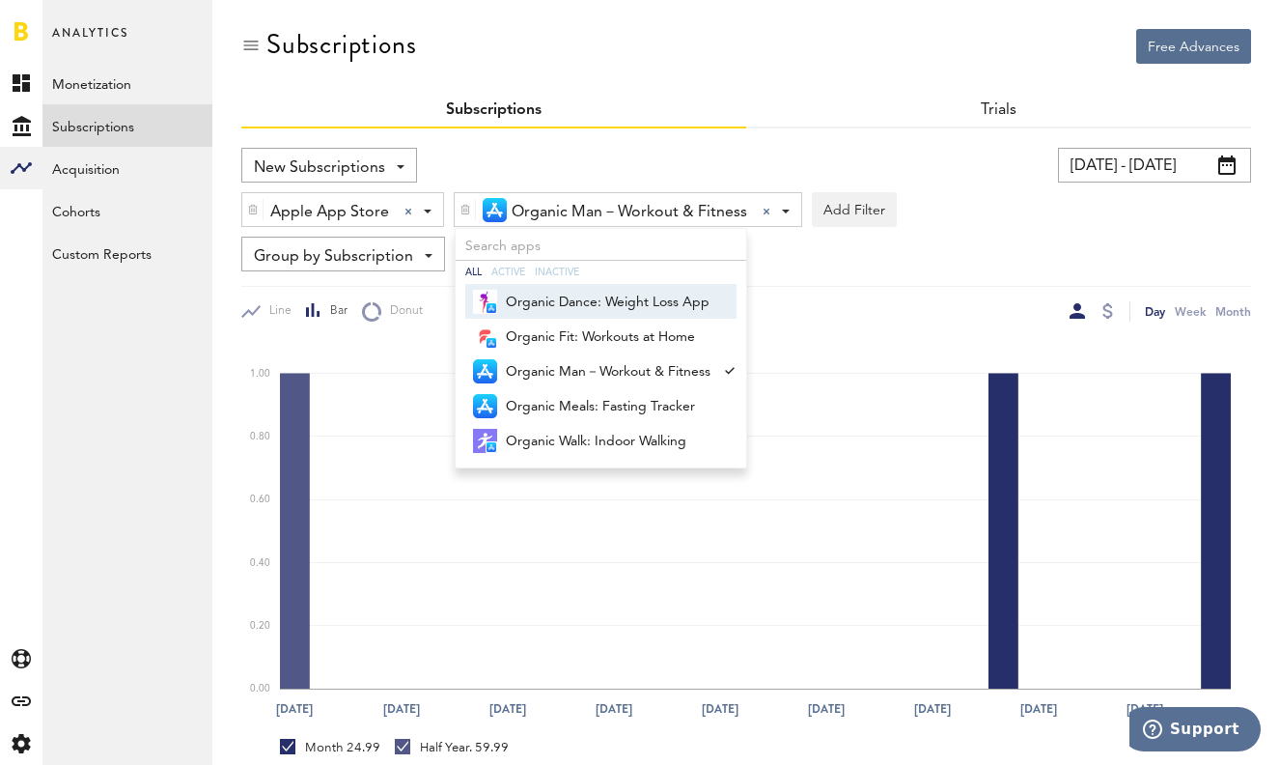
click at [465, 210] on img at bounding box center [465, 210] width 12 height 14
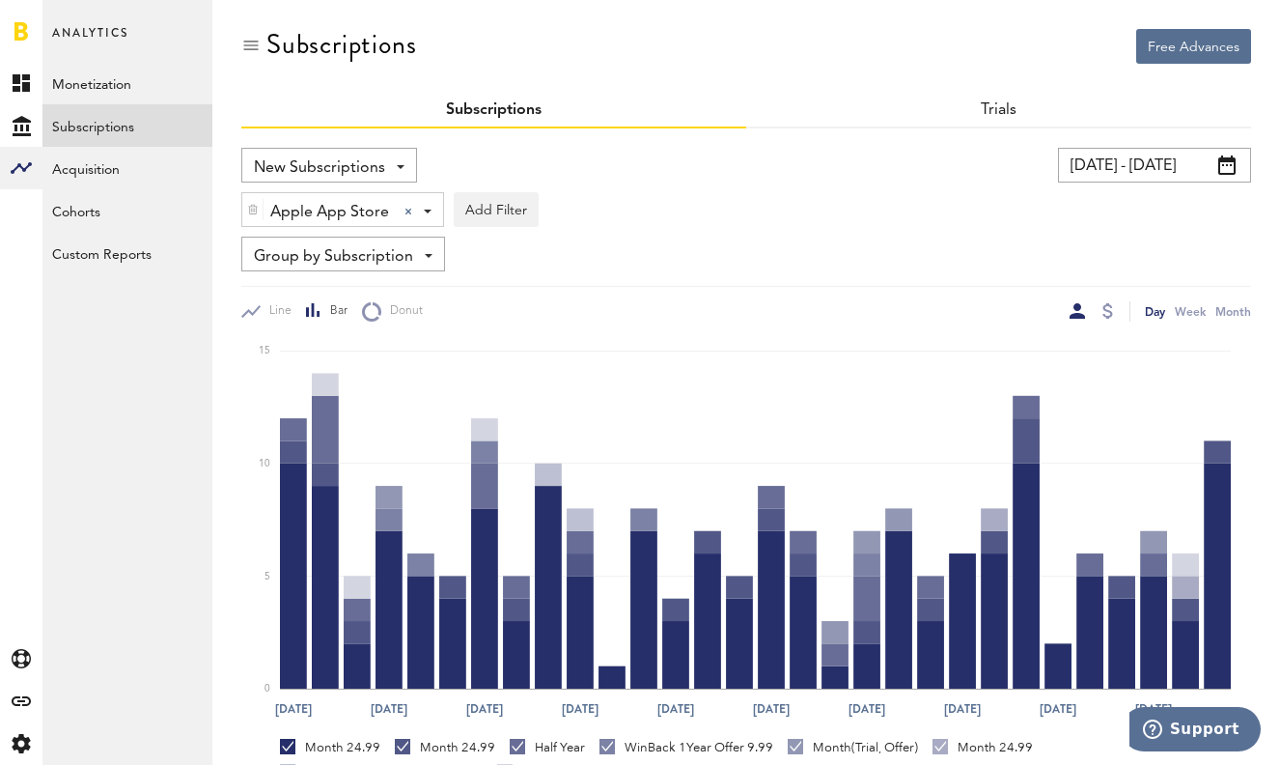
click at [416, 207] on div "Apple App Store Apple App Store Apple App Store Google Play Paypal Stripe" at bounding box center [342, 210] width 201 height 35
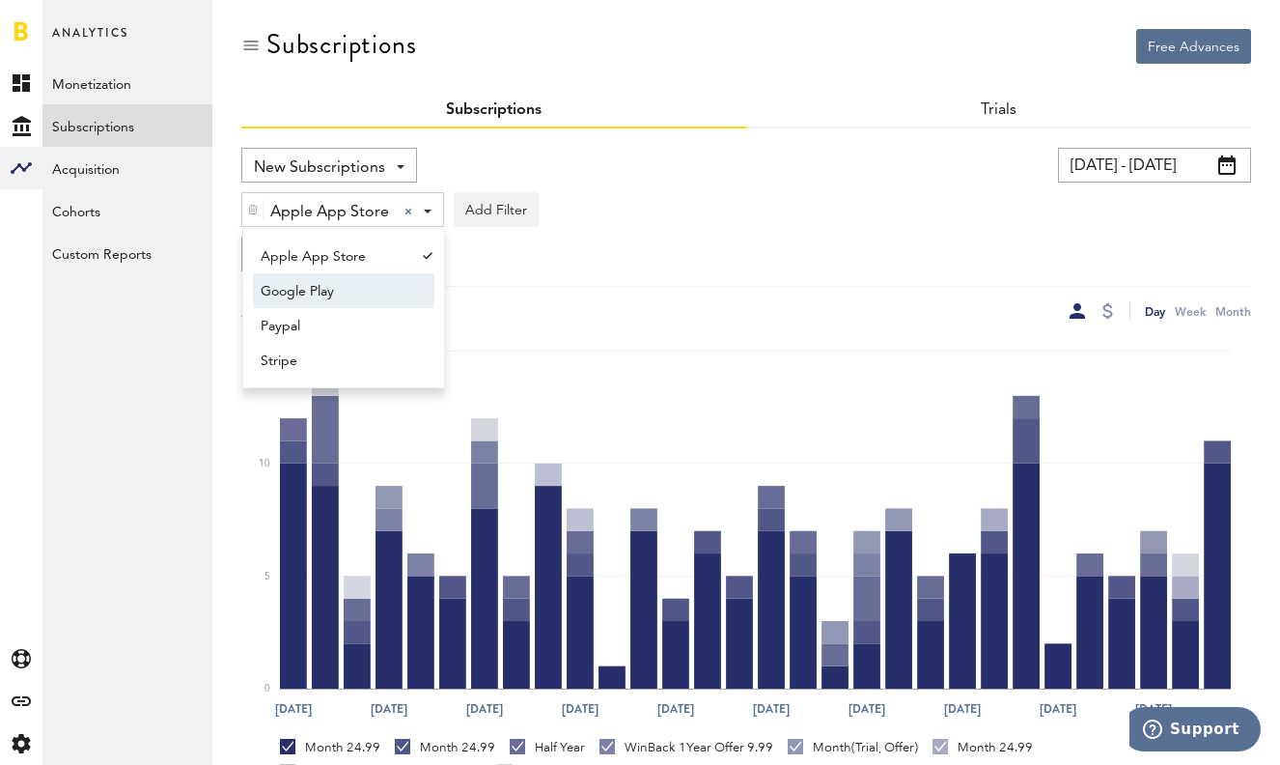
click at [349, 297] on span "Google Play" at bounding box center [335, 291] width 148 height 33
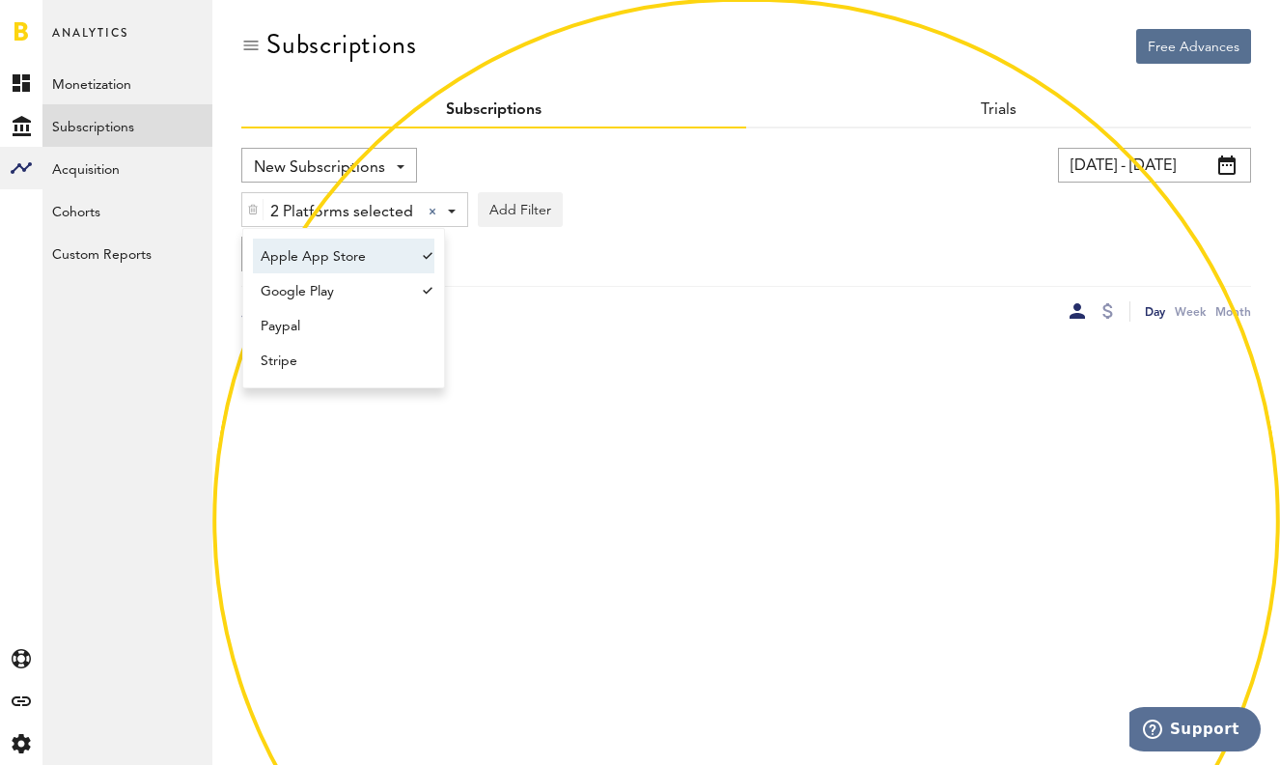
click at [357, 264] on span "Apple App Store" at bounding box center [335, 256] width 148 height 33
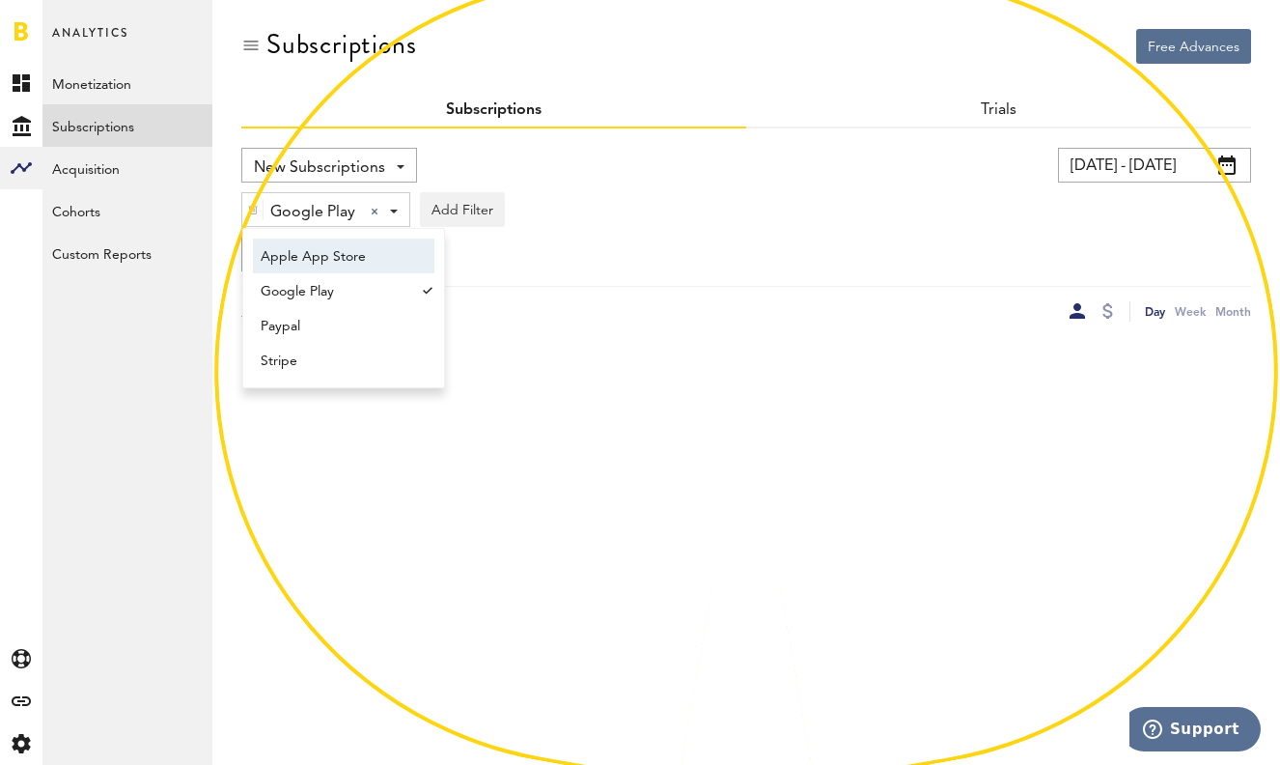
click at [668, 228] on div "New Subscriptions Revenue MRR Actives Trial Status Billing Retries New Subscrip…" at bounding box center [746, 235] width 1010 height 174
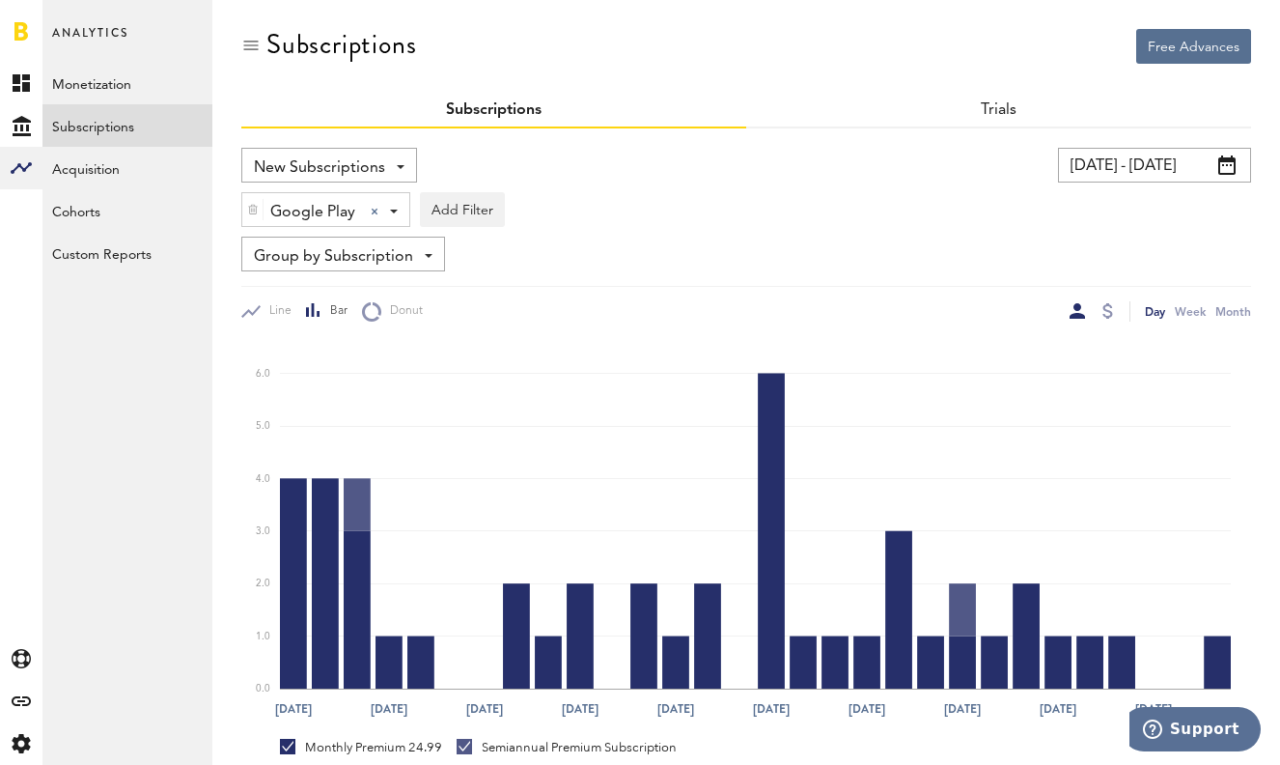
click at [461, 229] on div "New Subscriptions Revenue MRR Actives Trial Status Billing Retries New Subscrip…" at bounding box center [746, 235] width 1010 height 174
click at [462, 202] on button "Add Filter" at bounding box center [462, 209] width 85 height 35
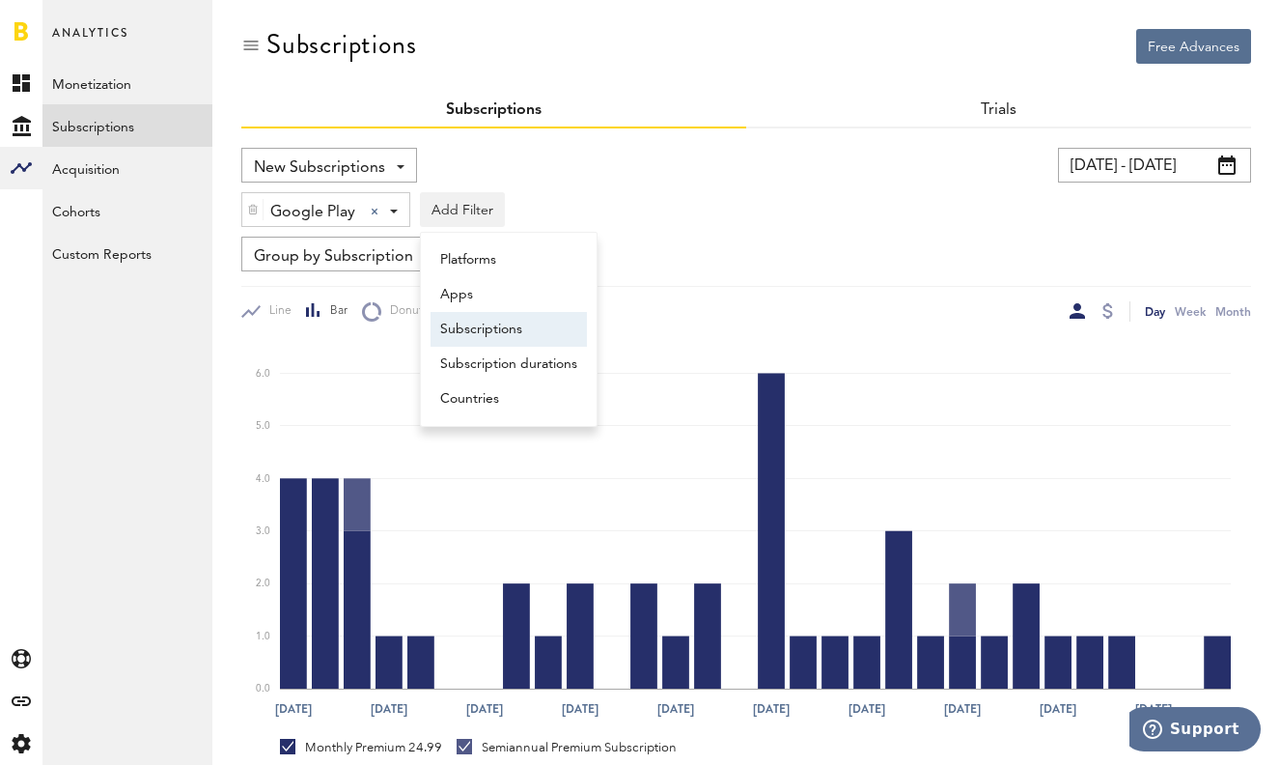
click at [489, 327] on li "Subscriptions" at bounding box center [509, 329] width 156 height 35
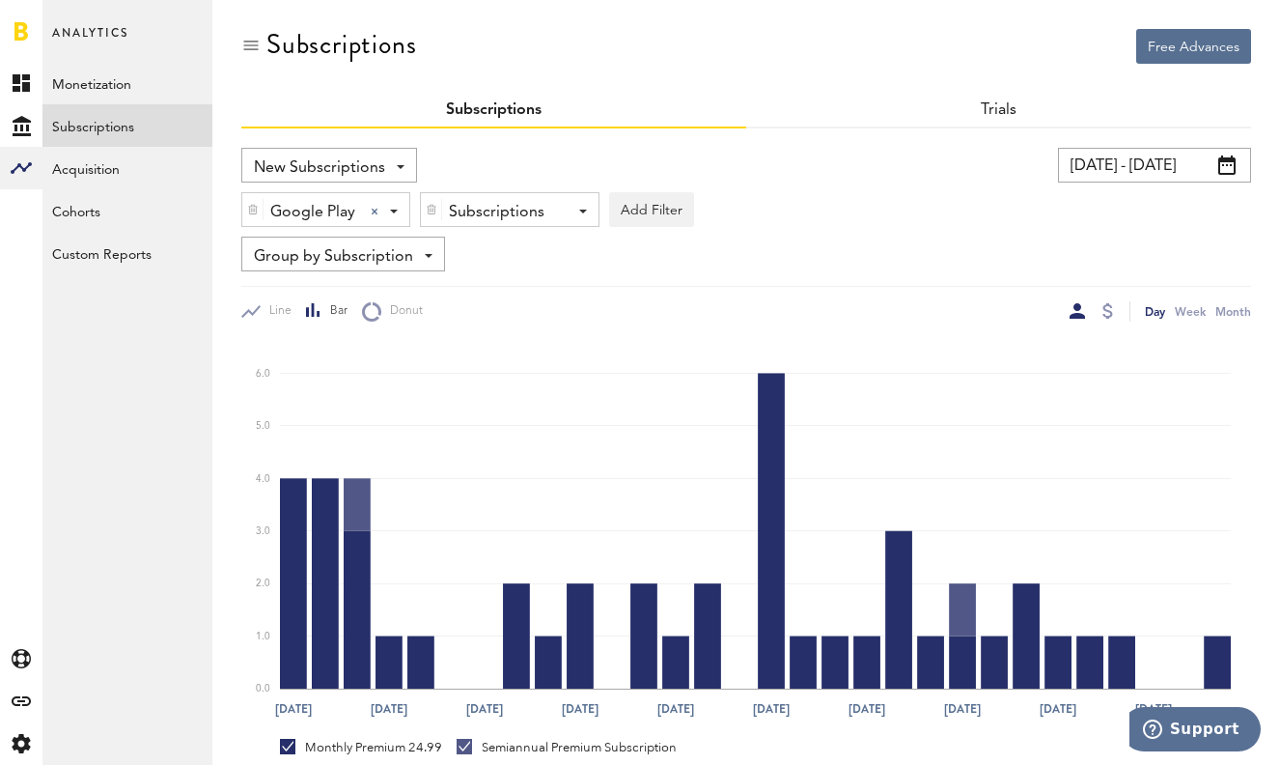
click at [542, 189] on div "Google Play Google Play Apple App Store Google Play Paypal Stripe Subscriptions…" at bounding box center [746, 204] width 1010 height 44
click at [542, 205] on div "Subscriptions" at bounding box center [502, 212] width 107 height 33
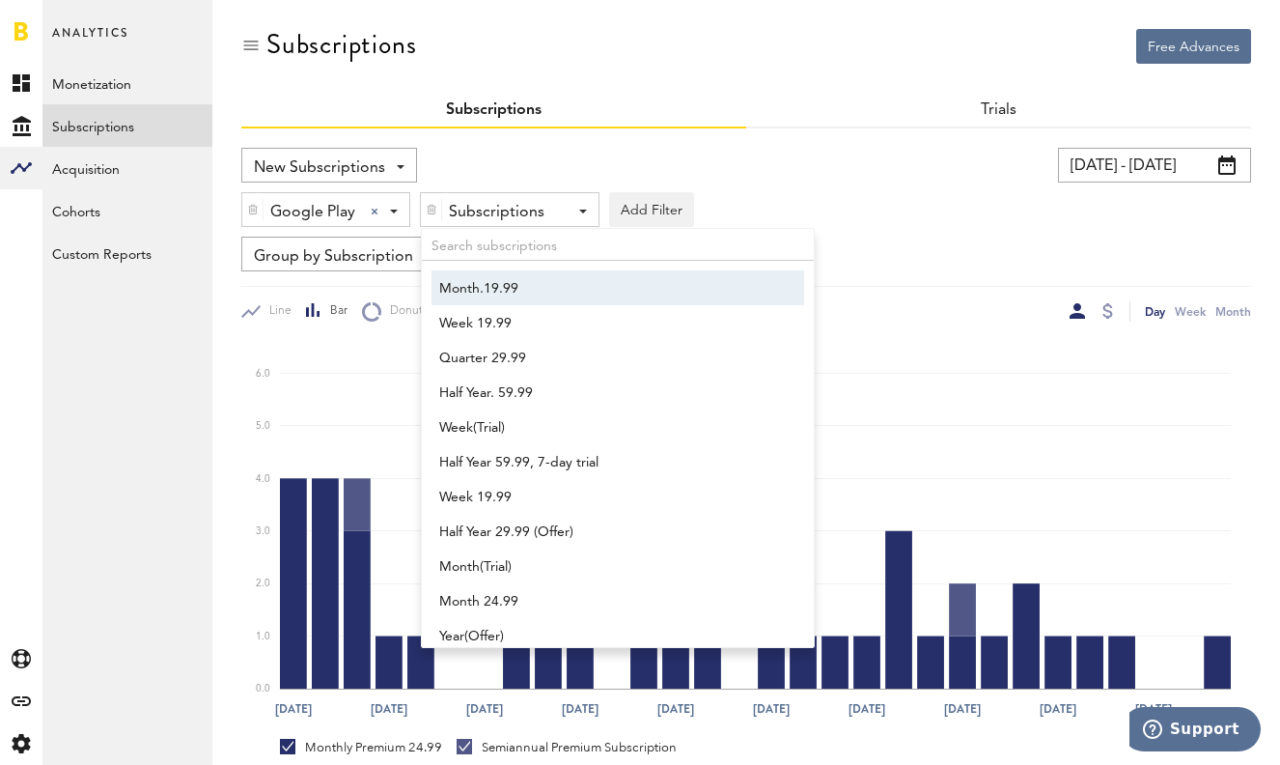
click at [511, 229] on input "text" at bounding box center [618, 245] width 392 height 32
click at [431, 210] on img at bounding box center [432, 210] width 12 height 14
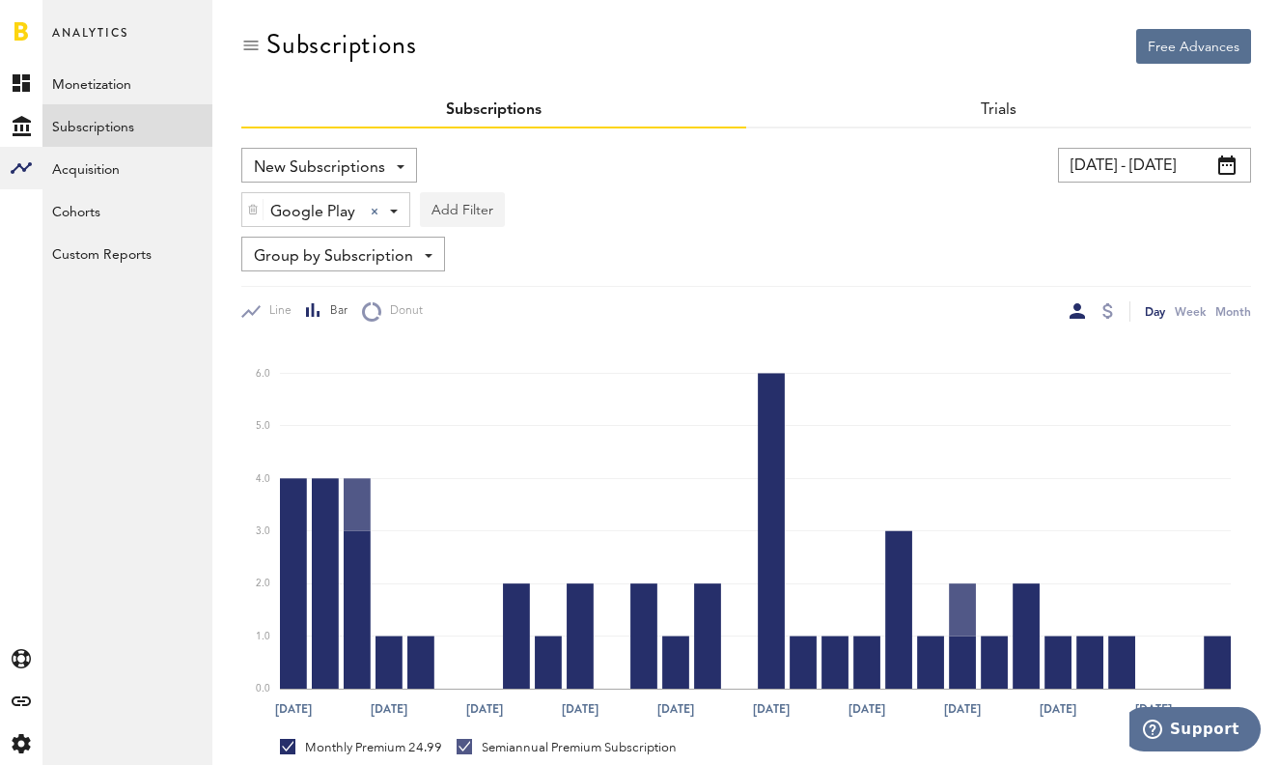
click at [451, 210] on button "Add Filter" at bounding box center [462, 209] width 85 height 35
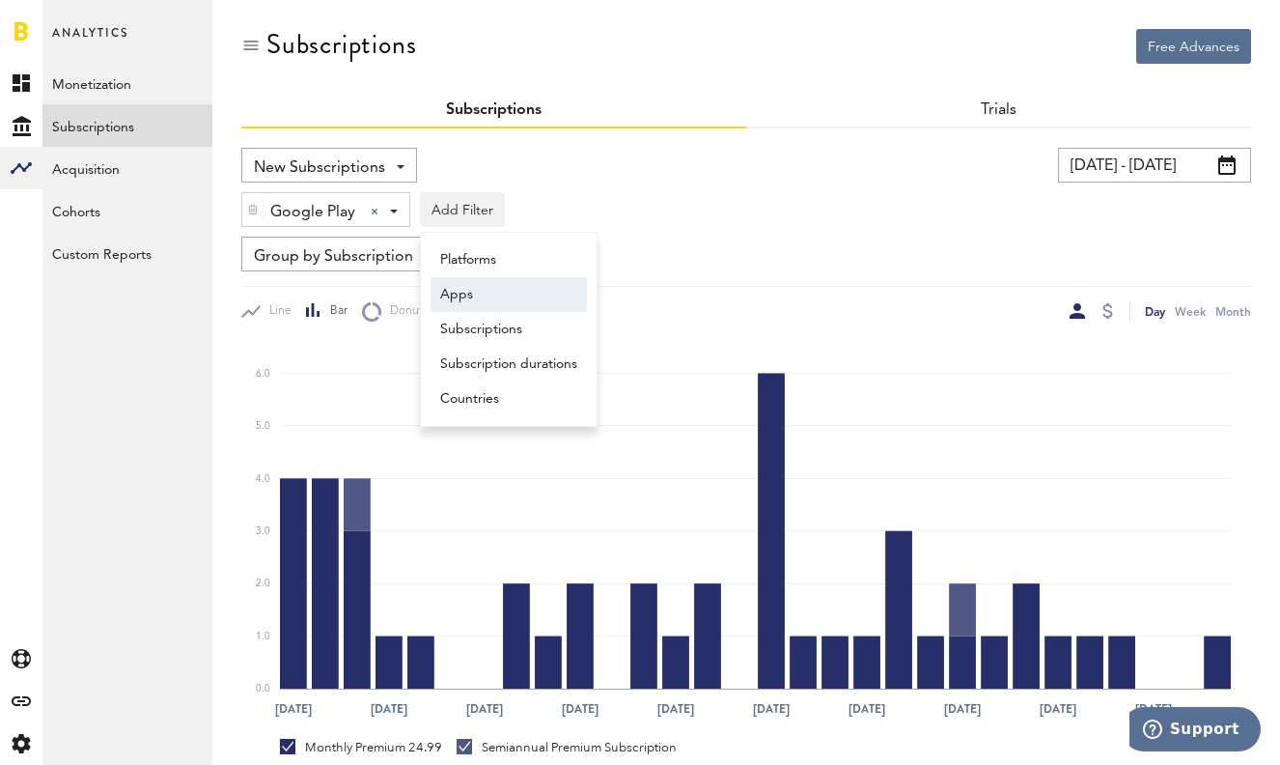
click at [468, 288] on li "Apps" at bounding box center [509, 294] width 156 height 35
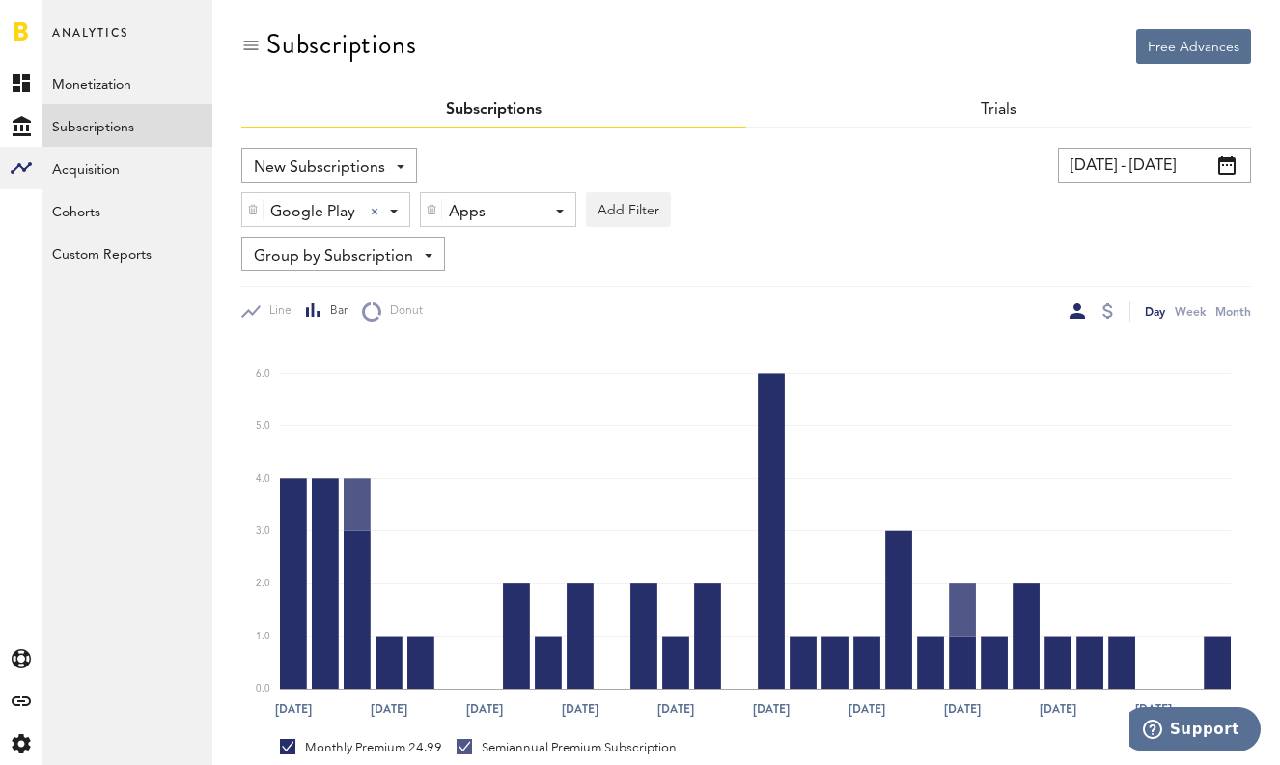
click at [503, 221] on div "Apps" at bounding box center [491, 212] width 84 height 33
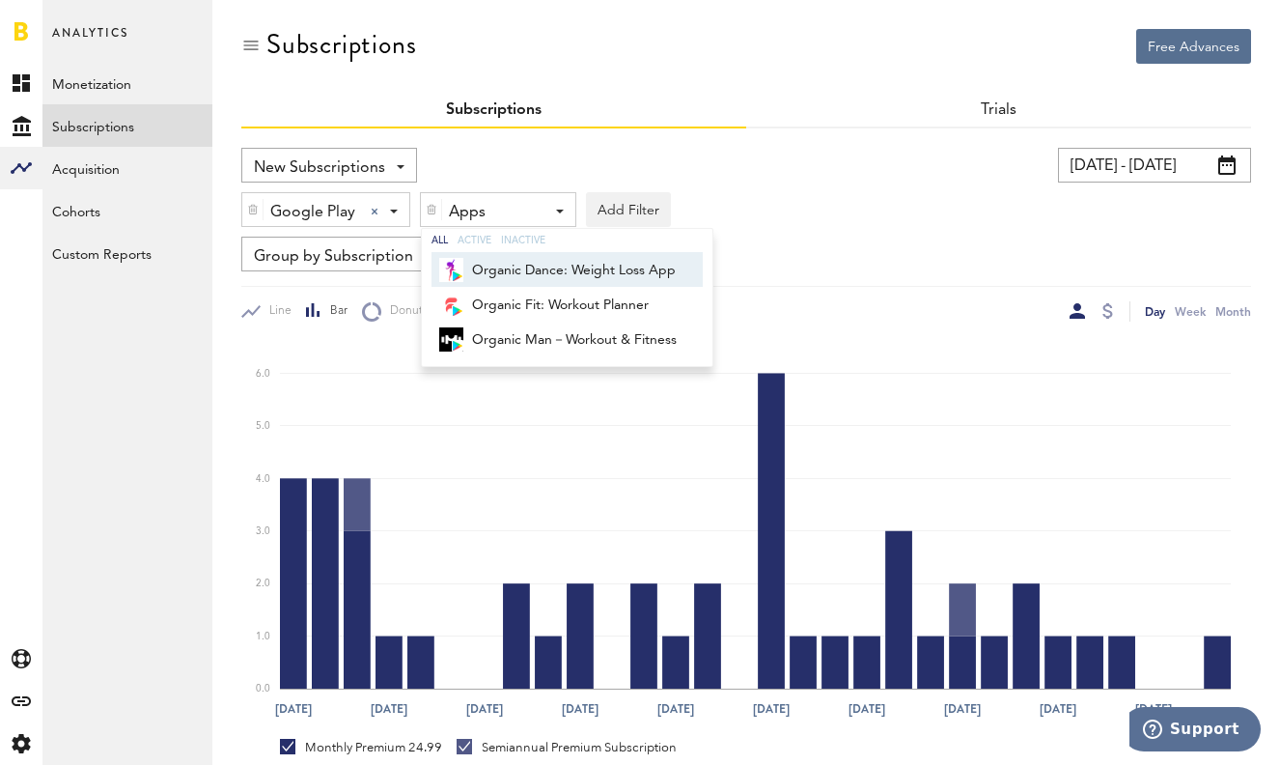
click at [512, 272] on span "Organic Dance: Weight Loss App" at bounding box center [574, 270] width 205 height 33
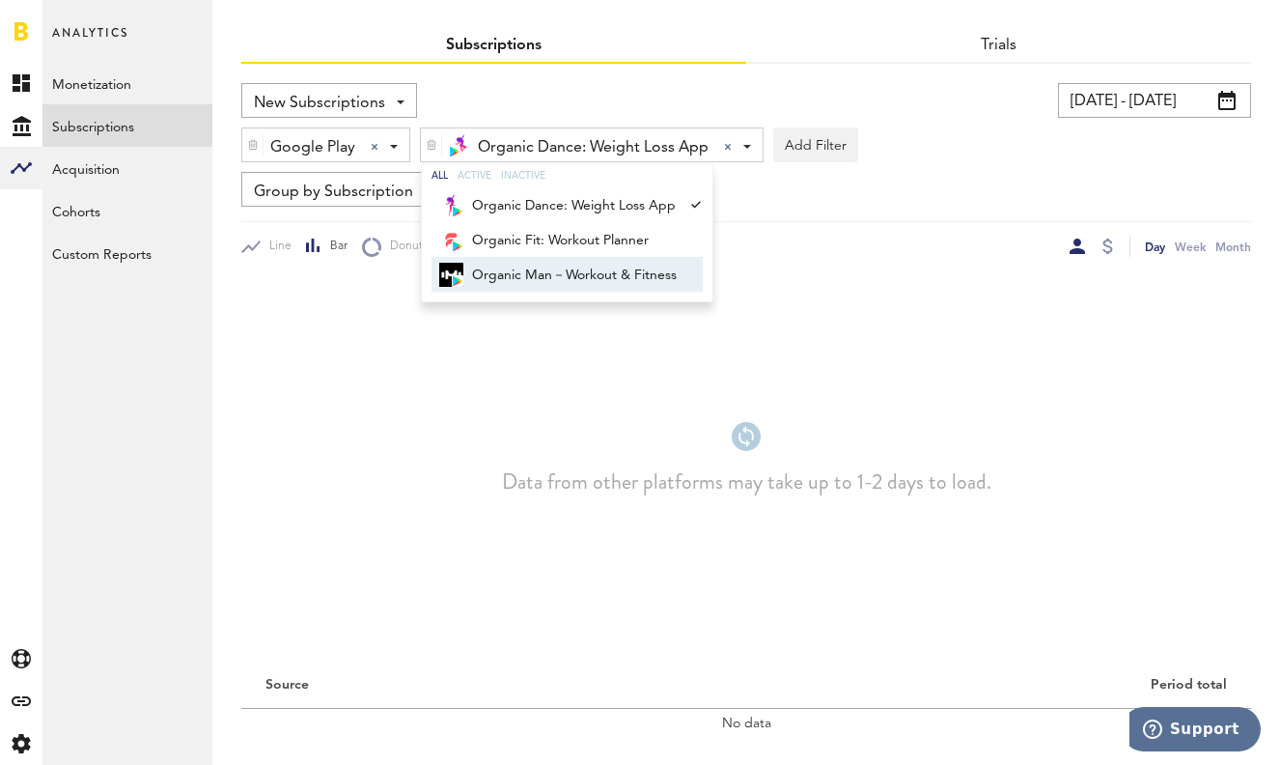
scroll to position [105, 0]
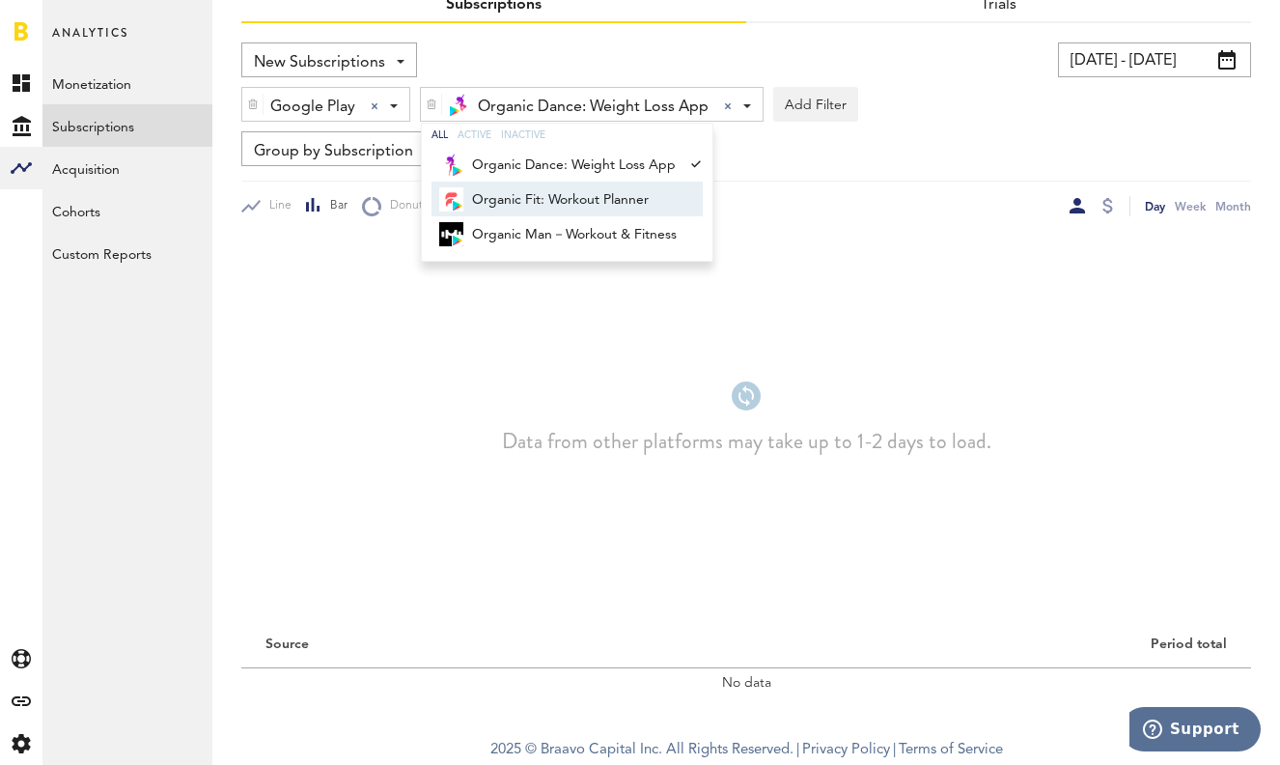
click at [610, 194] on span "Organic Fit: Workout Planner" at bounding box center [574, 199] width 205 height 33
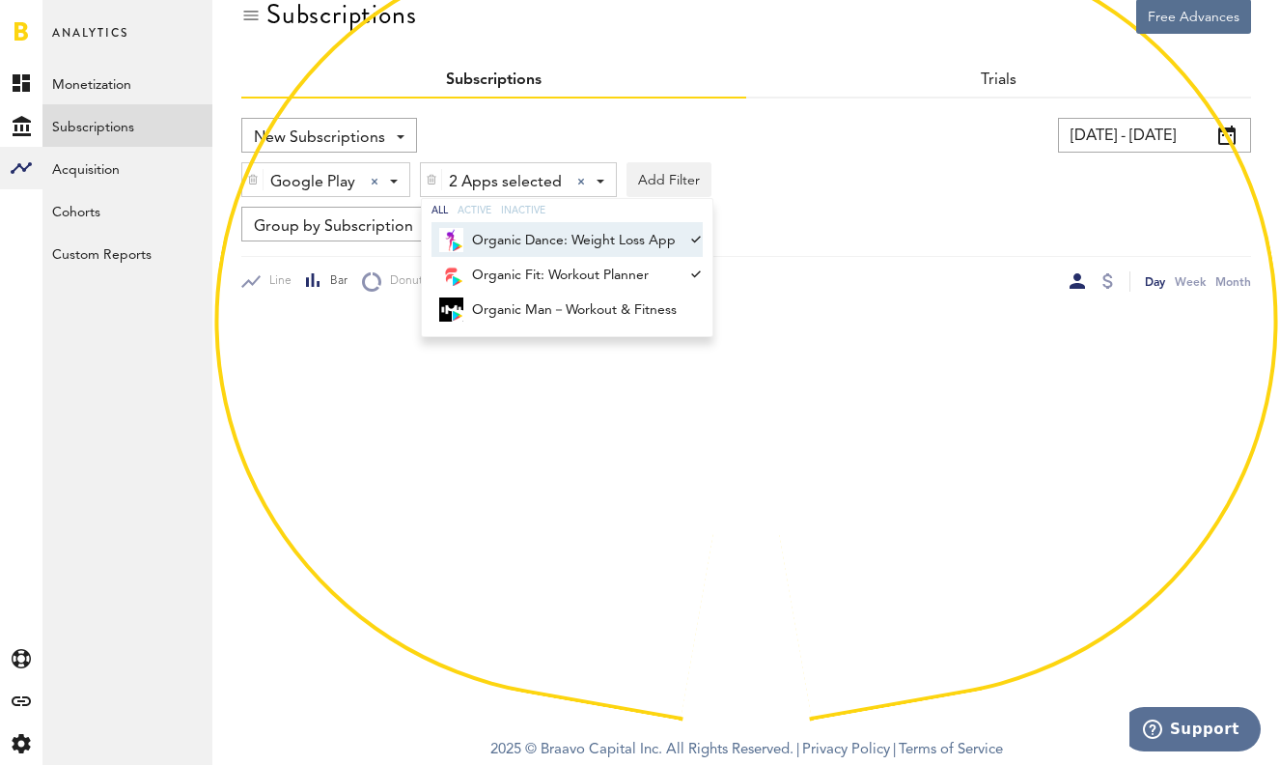
click at [619, 241] on span "Organic Dance: Weight Loss App" at bounding box center [574, 240] width 205 height 33
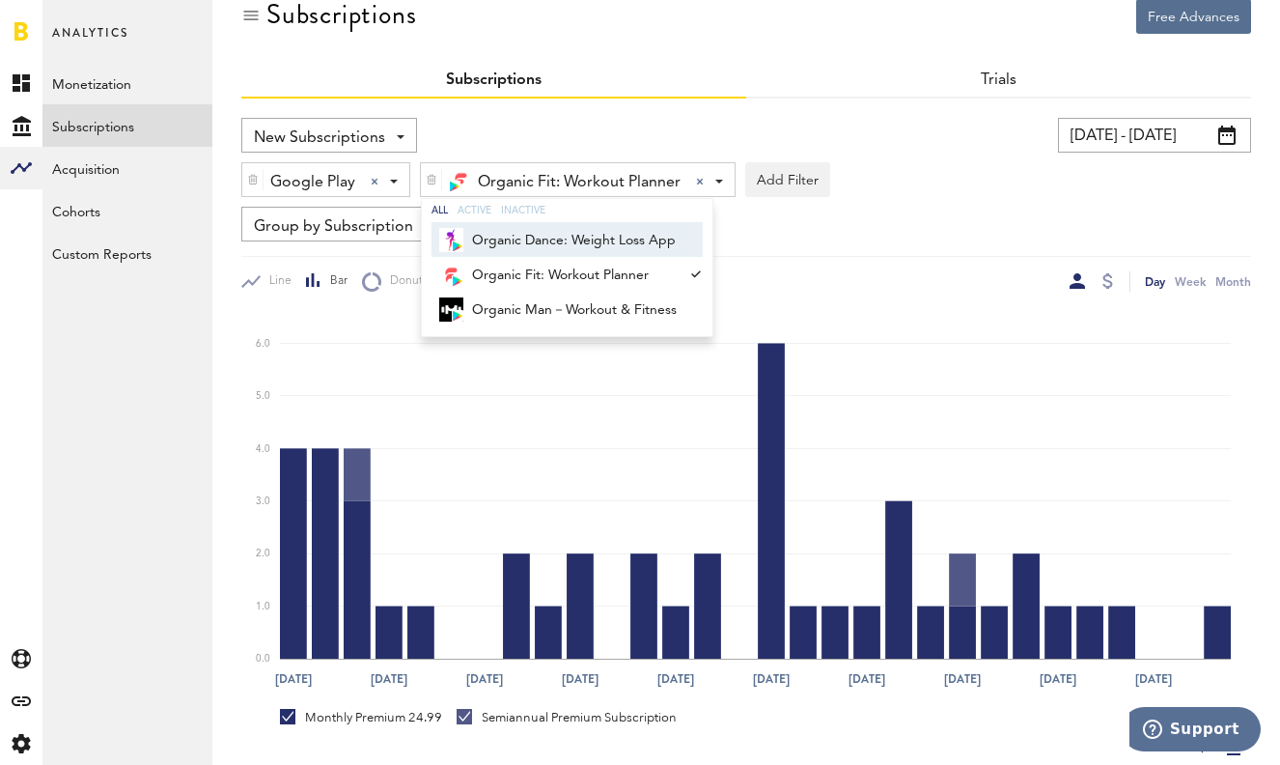
click at [852, 176] on div "Google Play Google Play Apple App Store Google Play Paypal Stripe Organic Fit: …" at bounding box center [746, 175] width 1010 height 44
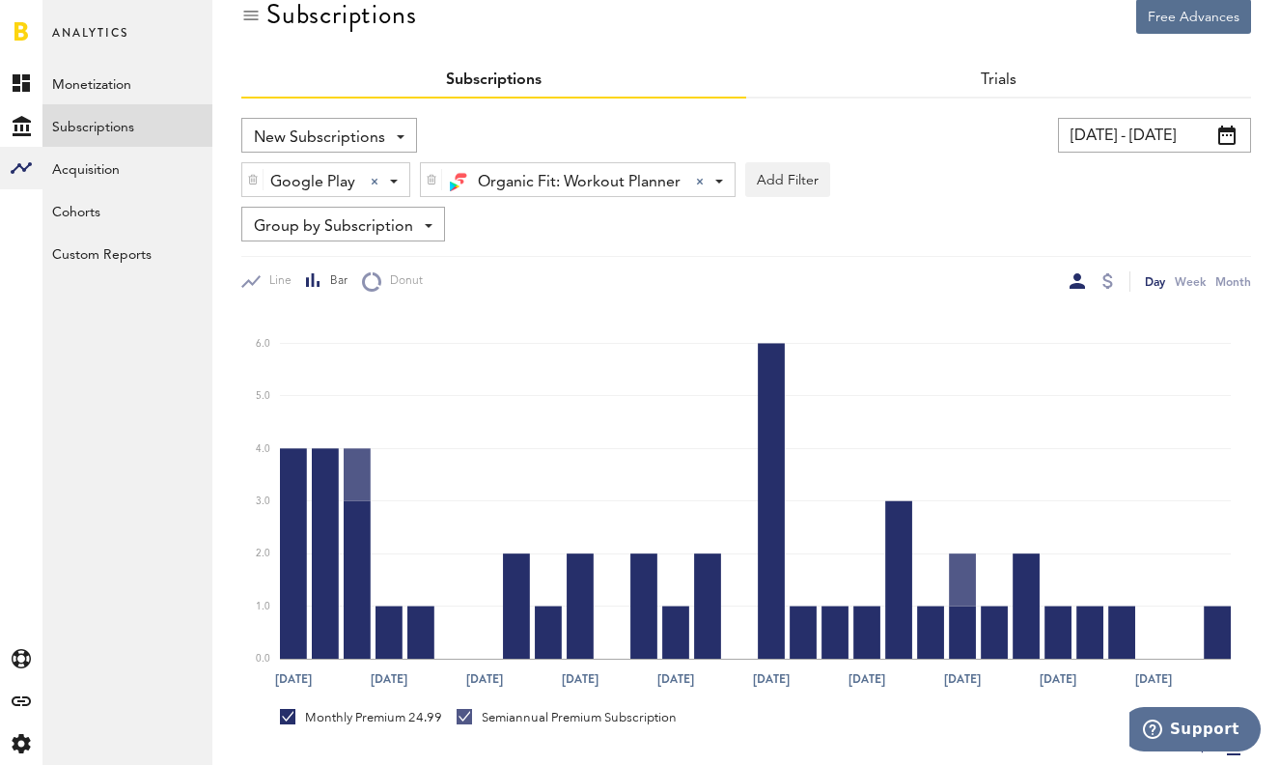
scroll to position [254, 0]
